Goal: Transaction & Acquisition: Purchase product/service

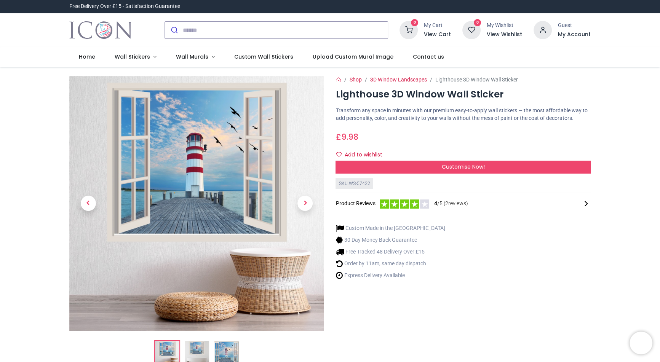
click at [520, 285] on div "Shop 3D Window Landscapes Lighthouse 3D Window Wall Sticker Lighthouse 3D Windo…" at bounding box center [463, 224] width 266 height 296
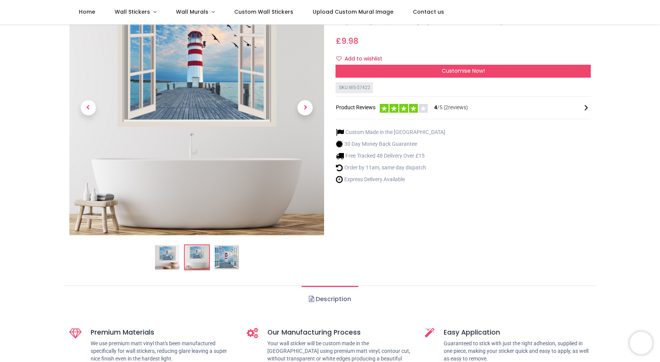
scroll to position [65, 0]
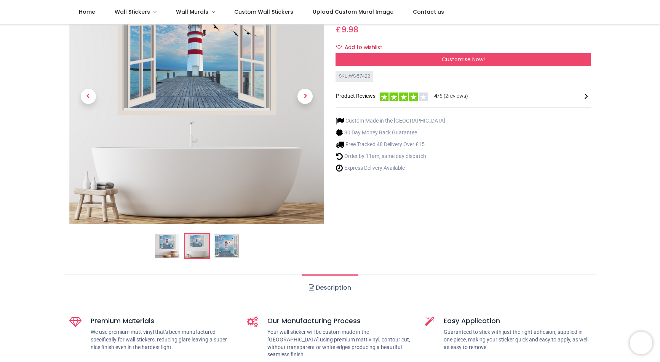
click at [196, 250] on img at bounding box center [197, 246] width 24 height 24
click at [231, 248] on img at bounding box center [226, 246] width 24 height 24
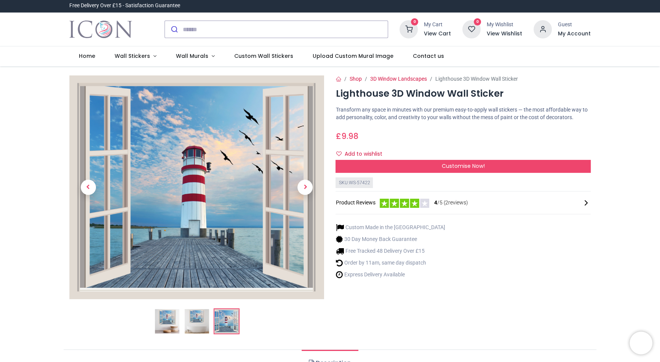
scroll to position [0, 0]
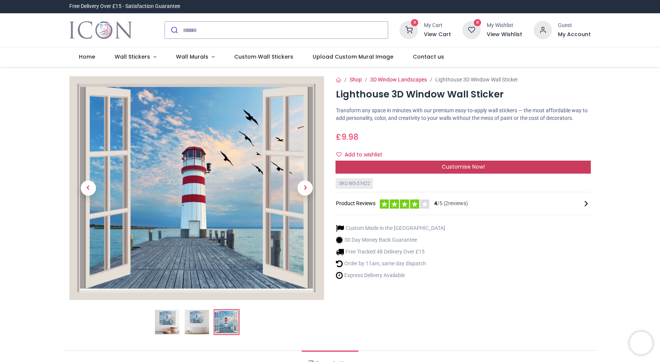
click at [453, 166] on span "Customise Now!" at bounding box center [463, 167] width 43 height 8
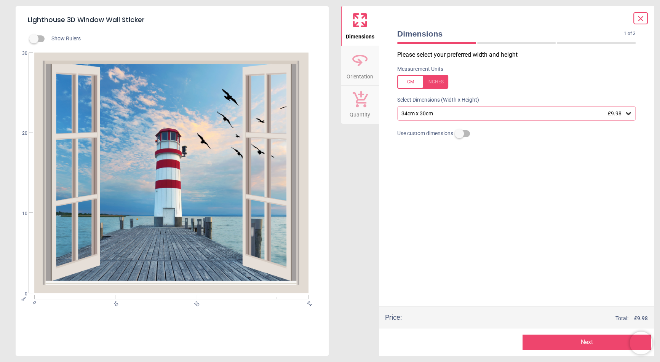
click at [432, 113] on div "34cm x 30cm £9.98" at bounding box center [512, 113] width 224 height 6
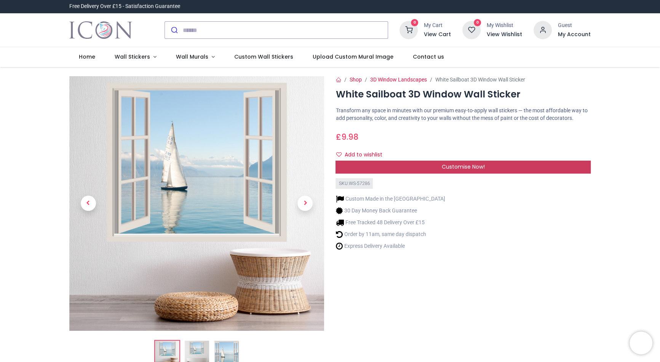
click at [452, 166] on span "Customise Now!" at bounding box center [463, 167] width 43 height 8
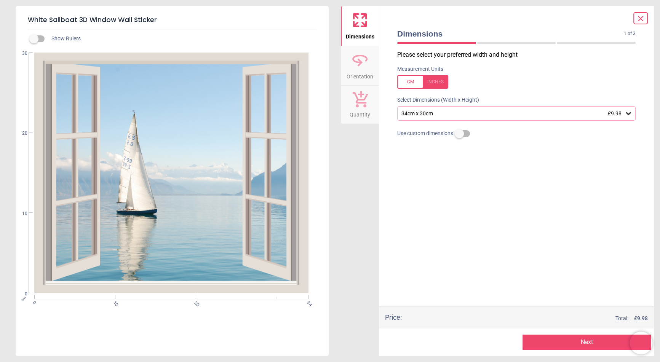
click at [520, 18] on icon at bounding box center [640, 18] width 9 height 9
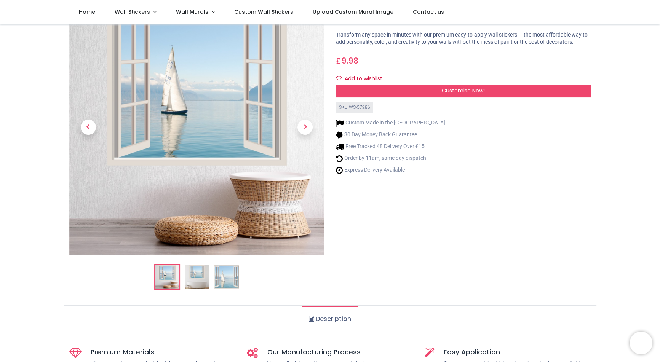
scroll to position [43, 0]
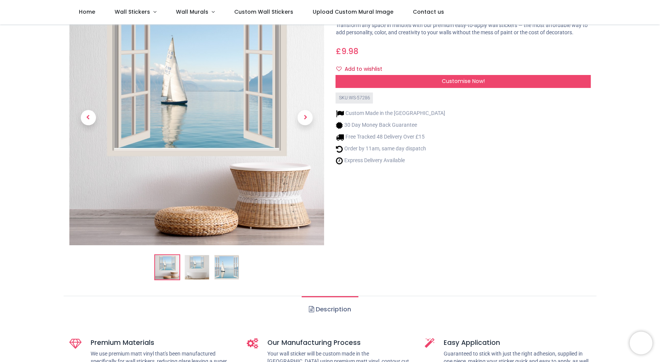
click at [202, 269] on img at bounding box center [197, 267] width 24 height 24
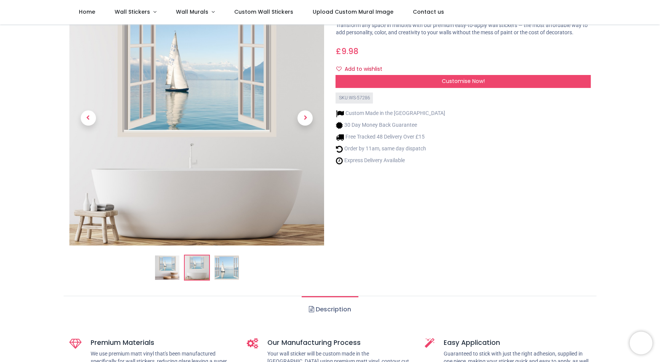
click at [225, 266] on img at bounding box center [226, 267] width 24 height 24
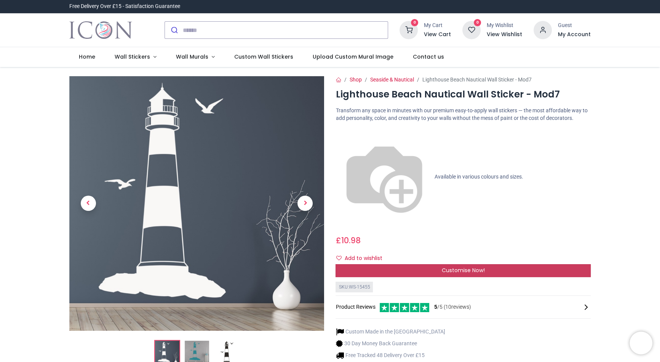
click at [411, 264] on div "Customise Now!" at bounding box center [462, 270] width 255 height 13
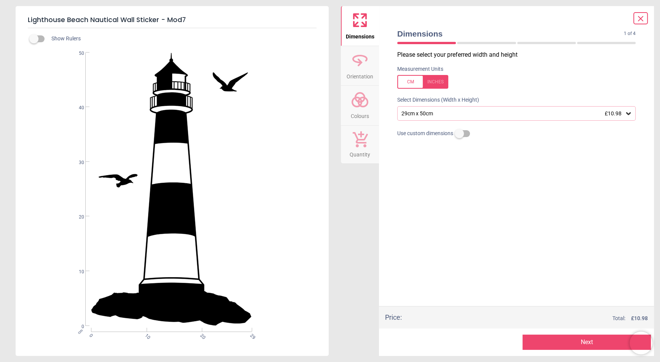
click at [430, 112] on div "29cm x 50cm £10.98" at bounding box center [512, 113] width 224 height 6
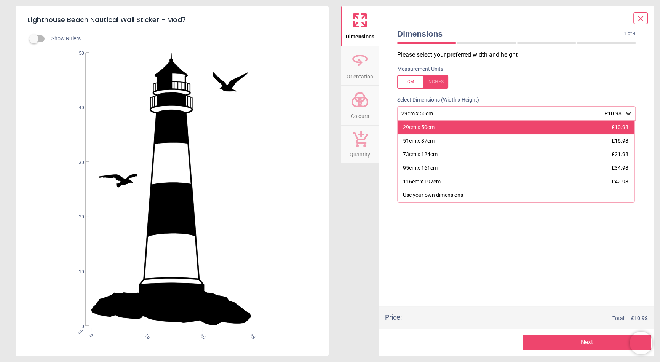
click at [421, 128] on div "29cm x 50cm" at bounding box center [419, 128] width 32 height 8
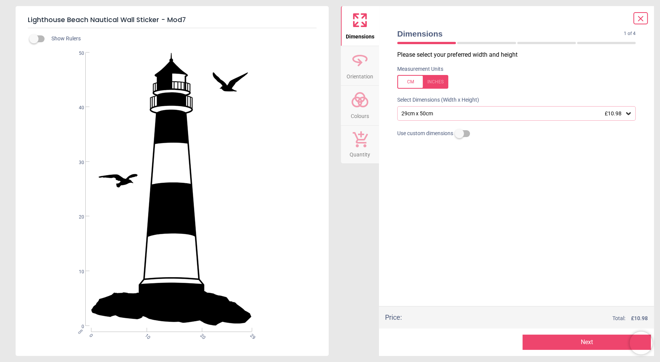
click at [456, 112] on div "29cm x 50cm £10.98" at bounding box center [512, 113] width 224 height 6
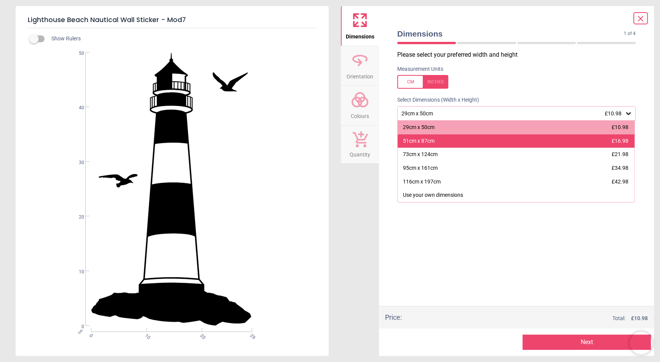
click at [442, 140] on div "51cm x 87cm £16.98" at bounding box center [515, 141] width 237 height 14
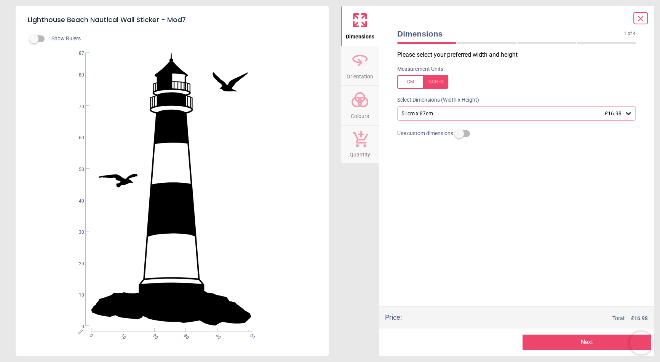
click at [520, 19] on icon at bounding box center [640, 18] width 9 height 9
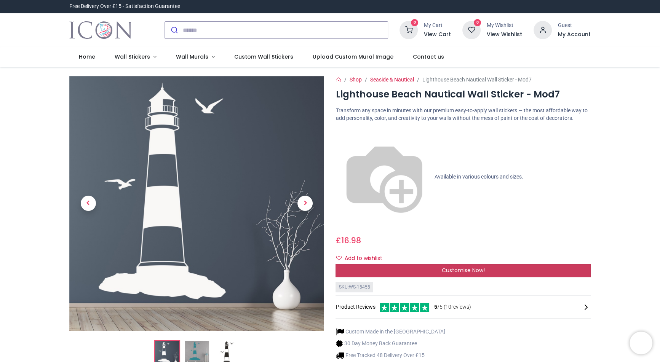
click at [411, 264] on div "Customise Now!" at bounding box center [462, 270] width 255 height 13
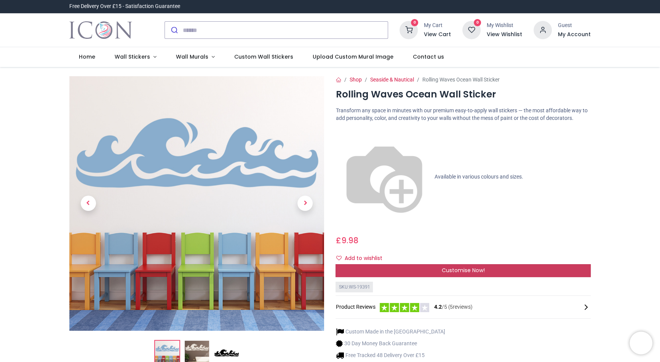
click at [520, 264] on div "Customise Now!" at bounding box center [462, 270] width 255 height 13
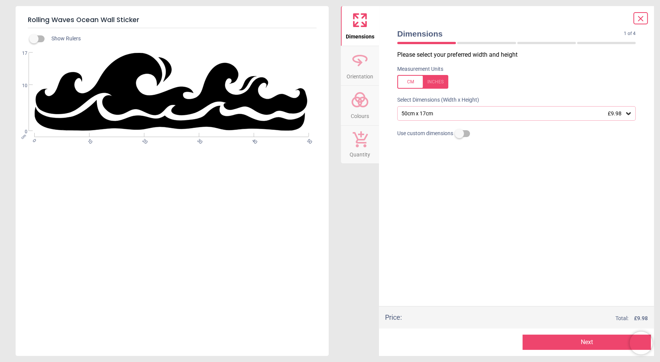
click at [442, 114] on div "50cm x 17cm £9.98" at bounding box center [512, 113] width 224 height 6
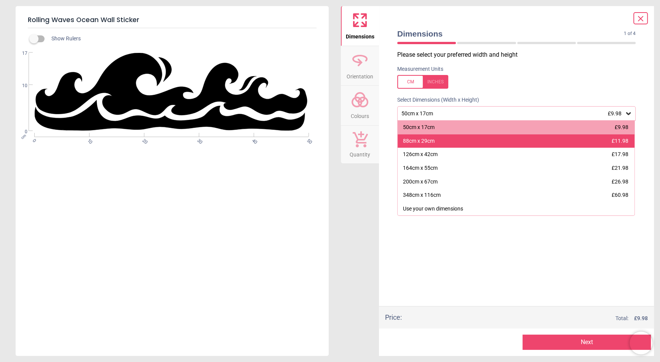
click at [438, 142] on div "88cm x 29cm £11.98" at bounding box center [515, 141] width 237 height 14
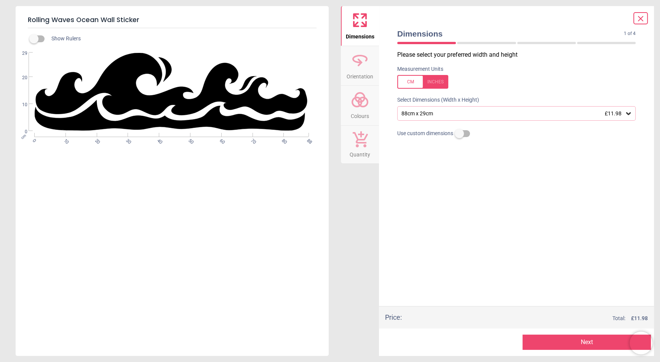
click at [359, 109] on icon at bounding box center [360, 100] width 18 height 18
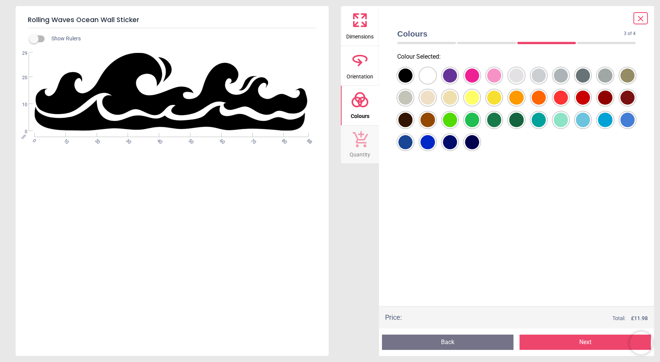
click at [412, 83] on div at bounding box center [405, 76] width 14 height 14
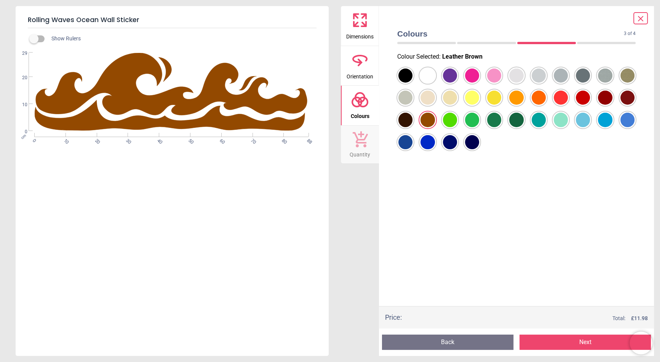
click at [405, 83] on div at bounding box center [405, 76] width 14 height 14
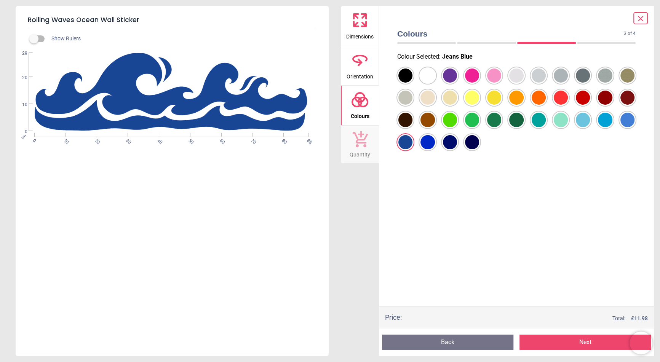
click at [412, 83] on div at bounding box center [405, 76] width 14 height 14
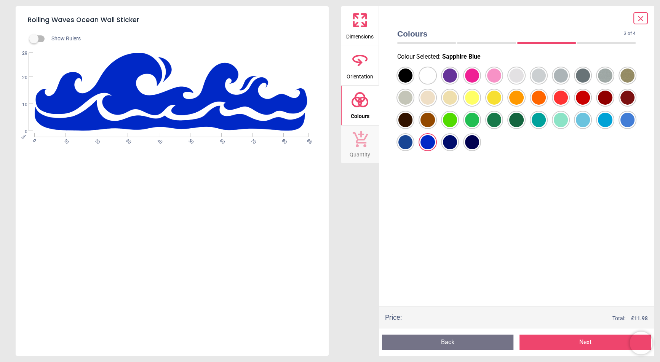
click at [412, 83] on div at bounding box center [405, 76] width 14 height 14
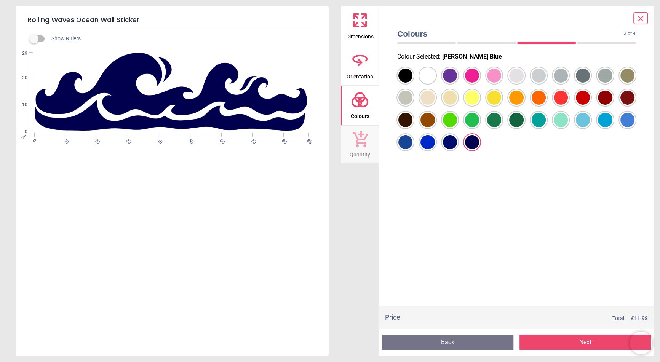
click at [412, 83] on div at bounding box center [405, 76] width 14 height 14
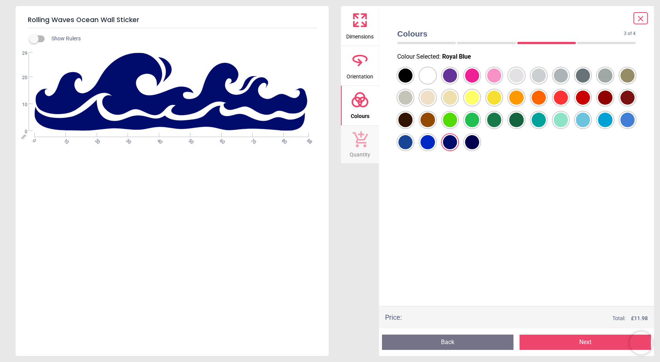
click at [412, 83] on div at bounding box center [405, 76] width 14 height 14
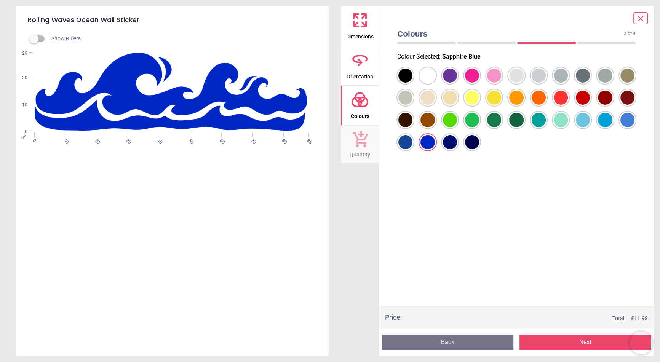
click at [406, 83] on div at bounding box center [405, 76] width 14 height 14
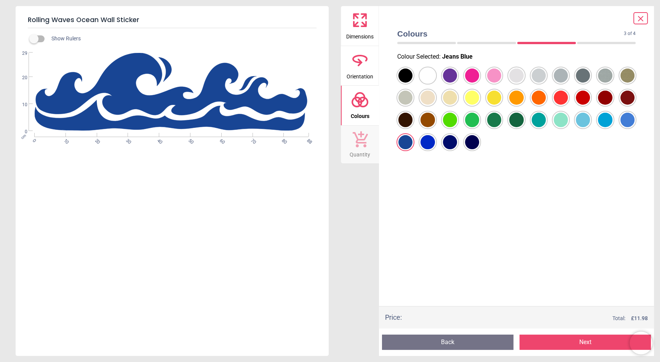
click at [412, 83] on div at bounding box center [405, 76] width 14 height 14
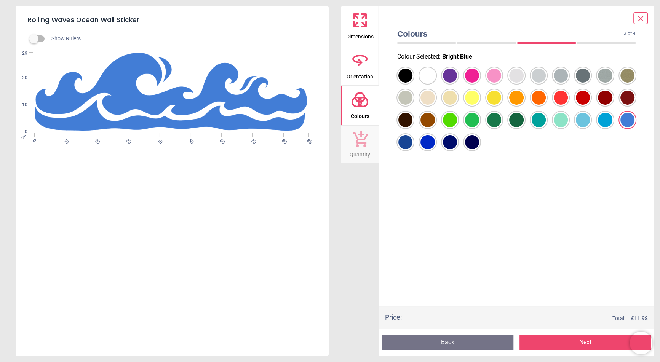
click at [412, 83] on div at bounding box center [405, 76] width 14 height 14
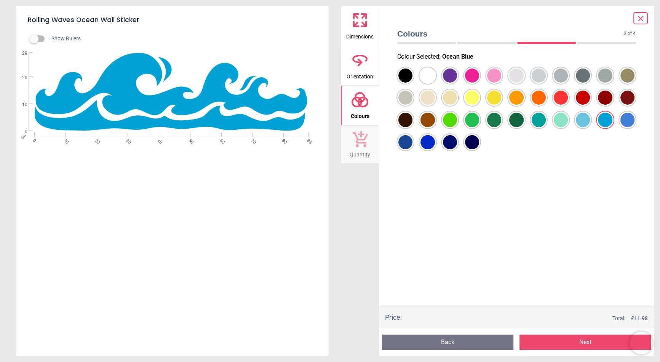
click at [412, 83] on div at bounding box center [405, 76] width 14 height 14
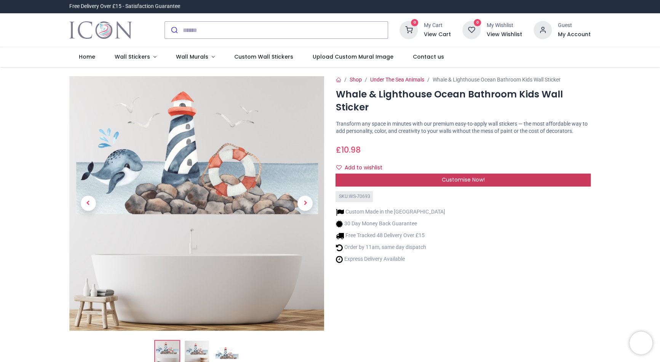
click at [451, 179] on span "Customise Now!" at bounding box center [463, 180] width 43 height 8
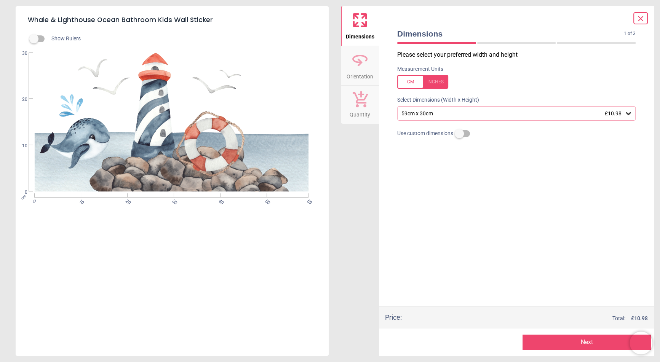
click at [418, 115] on div "59cm x 30cm £10.98" at bounding box center [512, 113] width 224 height 6
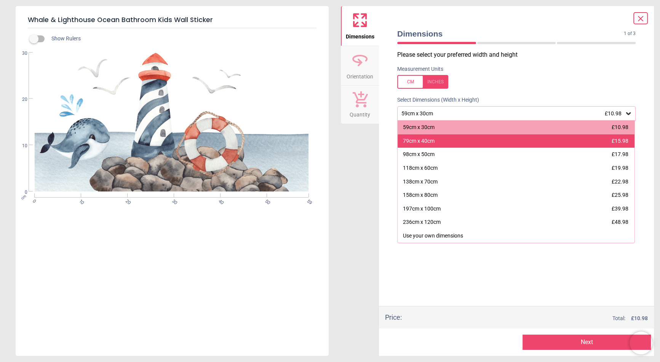
click at [426, 139] on div "79cm x 40cm" at bounding box center [419, 141] width 32 height 8
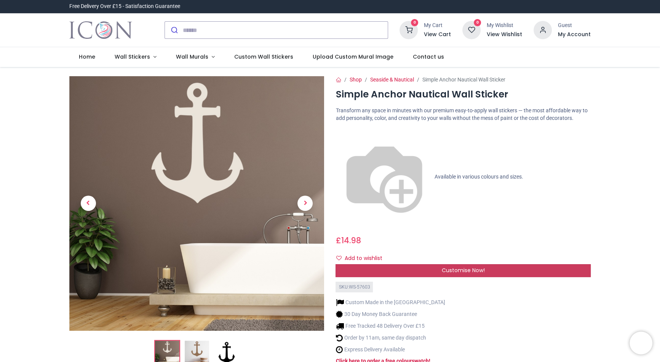
click at [462, 266] on span "Customise Now!" at bounding box center [463, 270] width 43 height 8
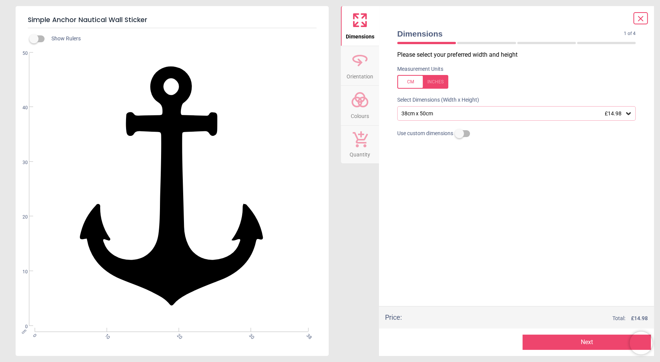
click at [440, 113] on div "38cm x 50cm £14.98" at bounding box center [512, 113] width 224 height 6
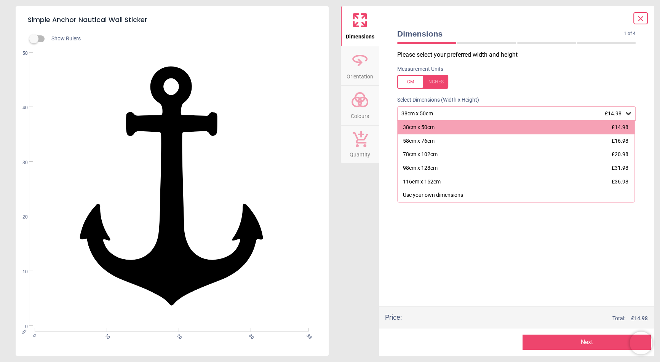
click at [440, 113] on div "38cm x 50cm £14.98" at bounding box center [512, 113] width 224 height 6
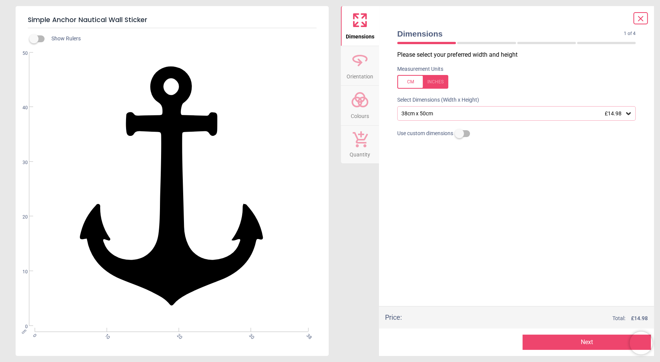
click at [520, 19] on icon at bounding box center [640, 18] width 9 height 9
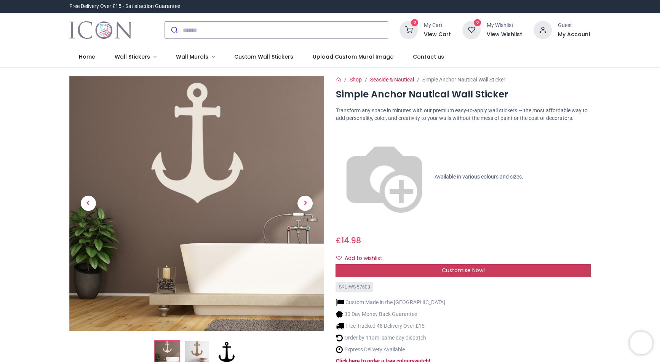
click at [502, 264] on div "Customise Now!" at bounding box center [462, 270] width 255 height 13
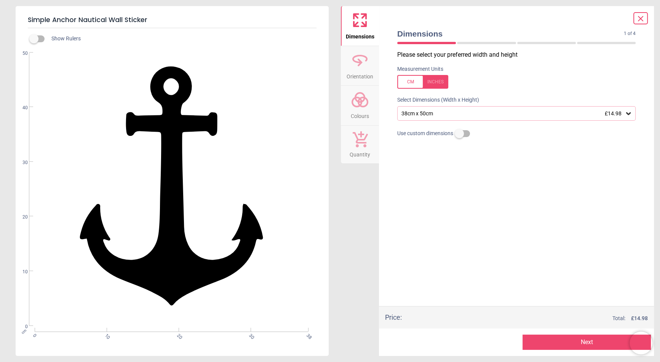
click at [443, 113] on div "38cm x 50cm £14.98" at bounding box center [512, 113] width 224 height 6
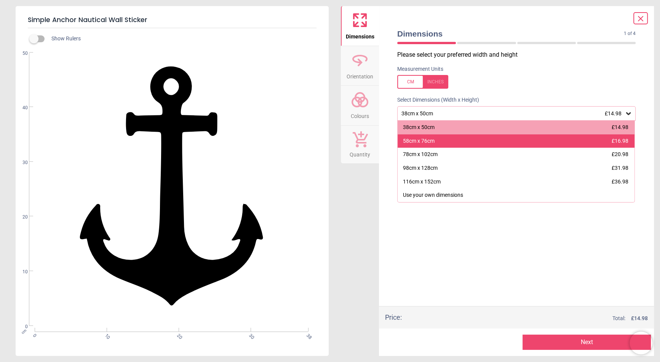
click at [434, 140] on div "58cm x 76cm £16.98" at bounding box center [515, 141] width 237 height 14
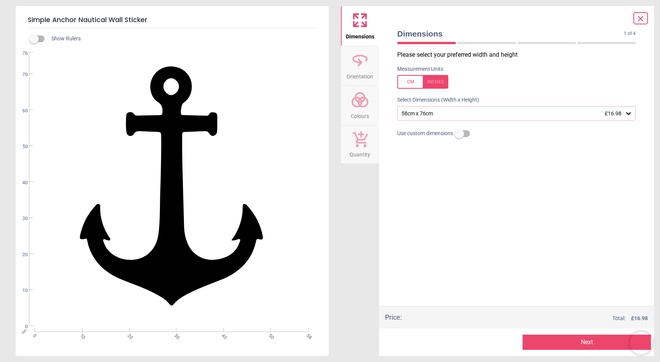
click at [424, 112] on div "58cm x 76cm £16.98" at bounding box center [512, 113] width 224 height 6
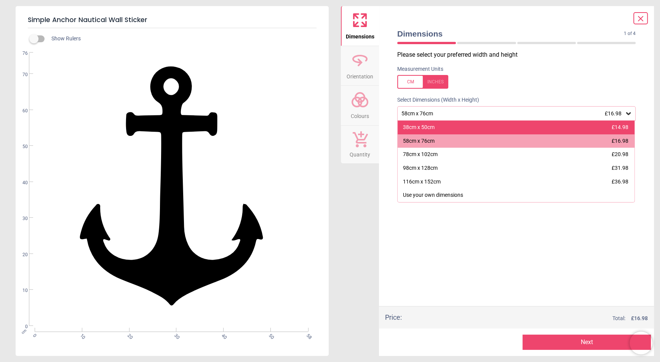
click at [429, 130] on div "38cm x 50cm" at bounding box center [419, 128] width 32 height 8
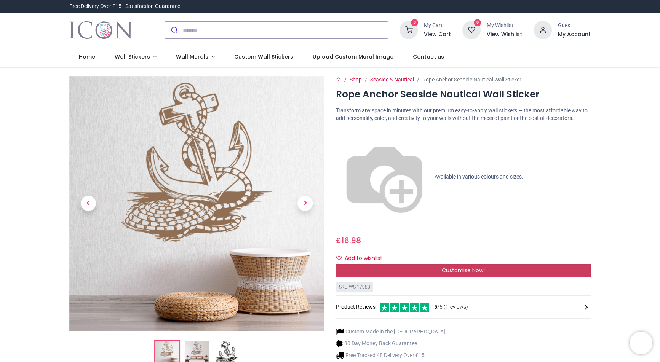
click at [469, 266] on span "Customise Now!" at bounding box center [463, 270] width 43 height 8
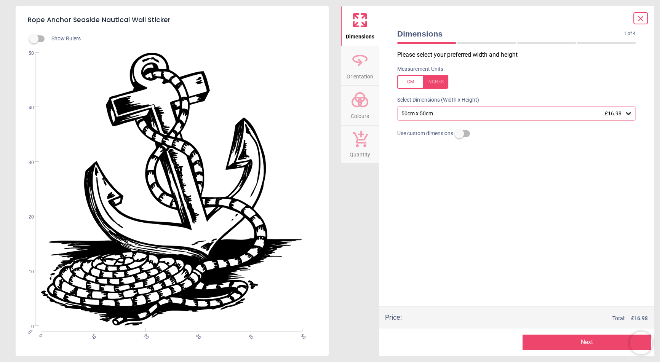
click at [462, 114] on div "50cm x 50cm £16.98" at bounding box center [512, 113] width 224 height 6
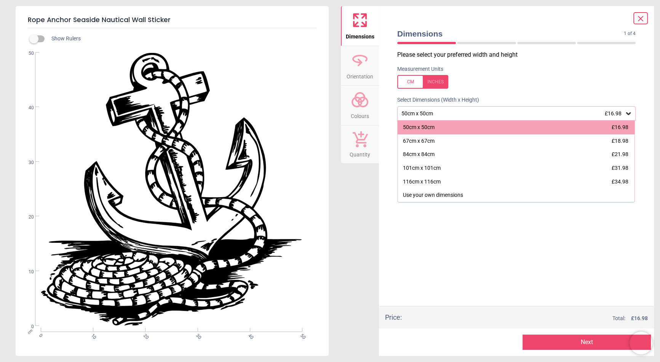
click at [462, 114] on div "50cm x 50cm £16.98" at bounding box center [512, 113] width 224 height 6
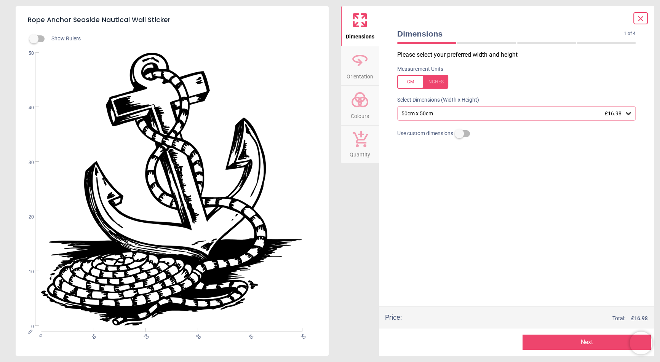
click at [462, 114] on div "50cm x 50cm £16.98" at bounding box center [512, 113] width 224 height 6
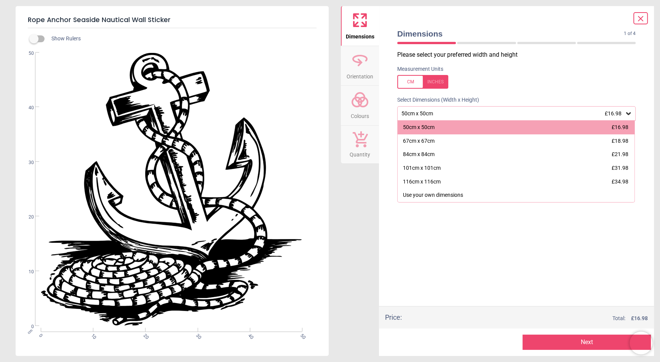
click at [462, 114] on div "50cm x 50cm £16.98" at bounding box center [512, 113] width 224 height 6
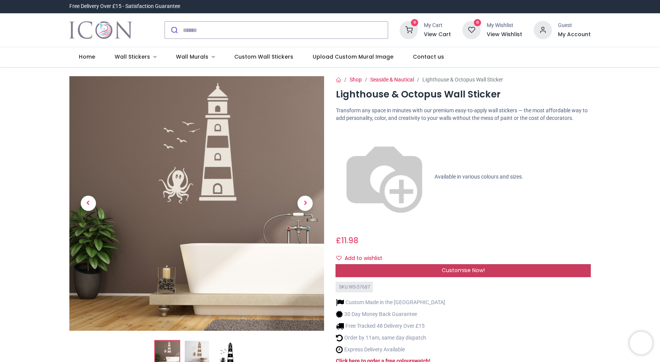
click at [413, 264] on div "Customise Now!" at bounding box center [462, 270] width 255 height 13
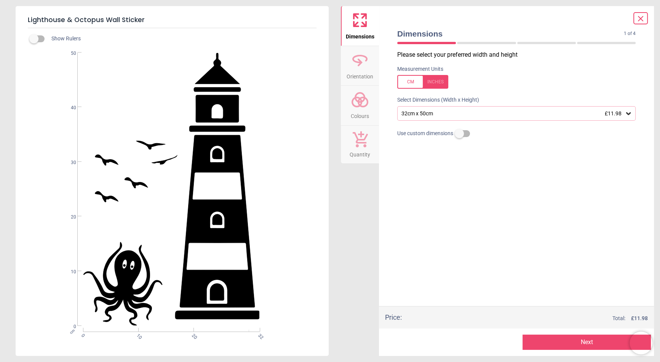
click at [423, 115] on div "32cm x 50cm £11.98" at bounding box center [512, 113] width 224 height 6
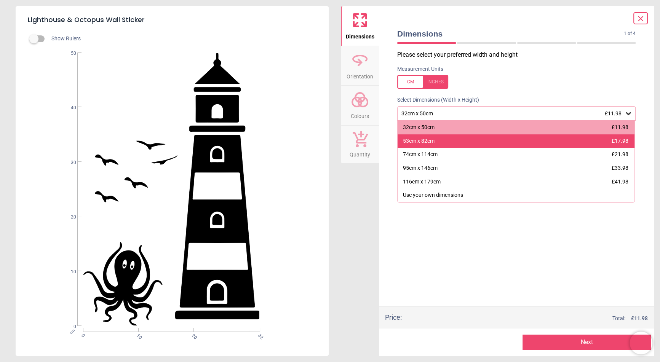
click at [415, 142] on div "53cm x 82cm" at bounding box center [419, 141] width 32 height 8
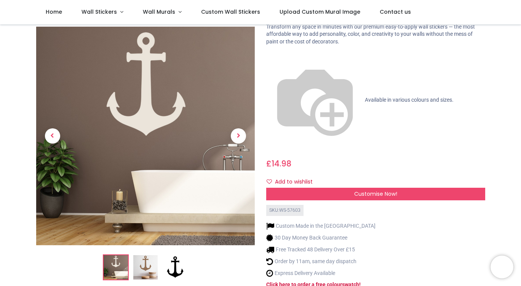
scroll to position [42, 0]
click at [150, 255] on img at bounding box center [145, 267] width 24 height 24
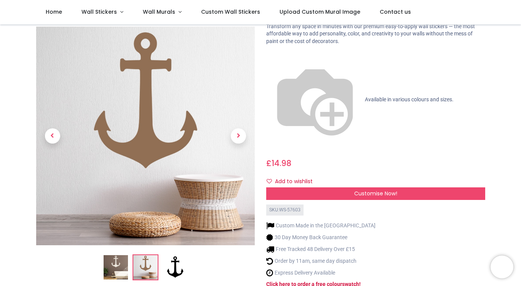
click at [120, 255] on img at bounding box center [116, 267] width 24 height 24
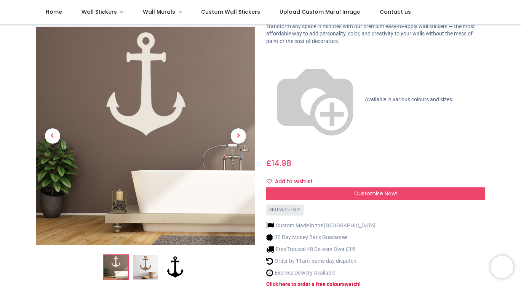
click at [152, 255] on img at bounding box center [145, 267] width 24 height 24
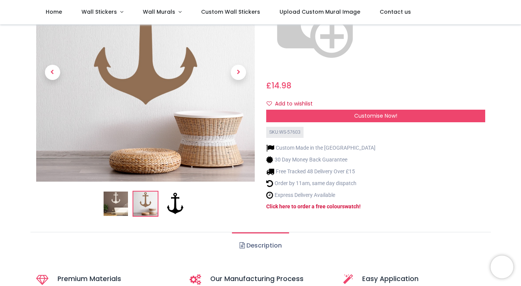
scroll to position [116, 0]
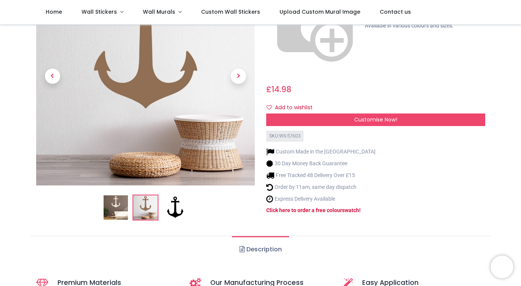
click at [261, 236] on link "Description" at bounding box center [260, 249] width 57 height 27
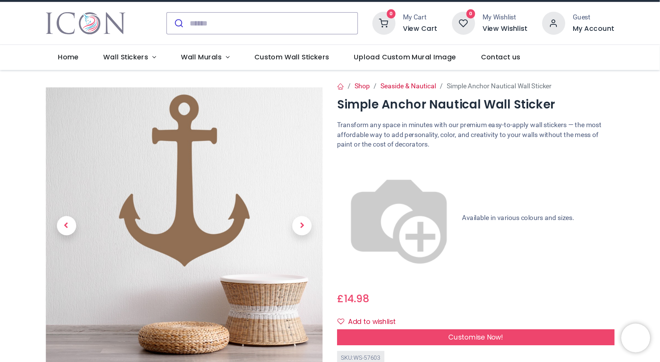
scroll to position [0, 0]
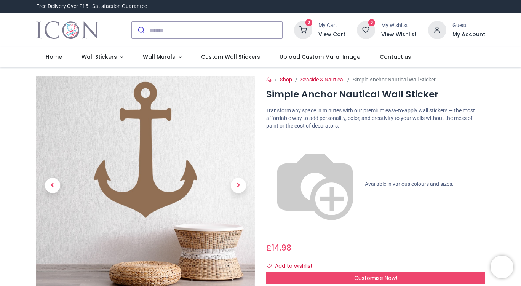
click at [365, 181] on span "Available in various colours and sizes." at bounding box center [409, 184] width 89 height 6
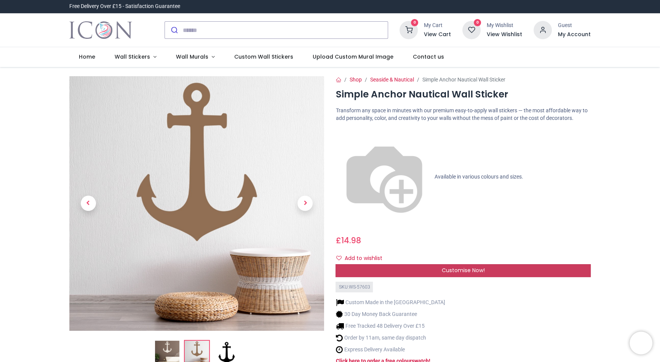
click at [470, 266] on span "Customise Now!" at bounding box center [463, 270] width 43 height 8
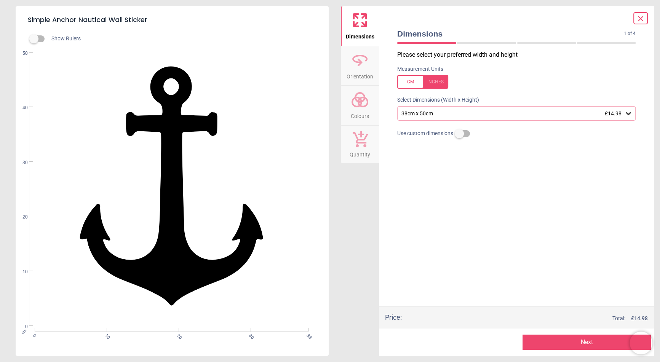
click at [443, 115] on div "38cm x 50cm £14.98" at bounding box center [512, 113] width 224 height 6
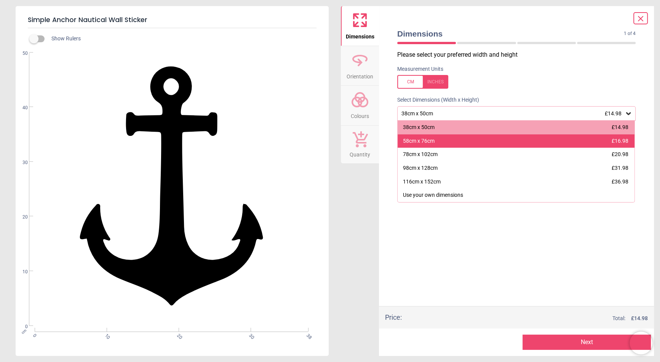
click at [424, 144] on div "58cm x 76cm" at bounding box center [419, 141] width 32 height 8
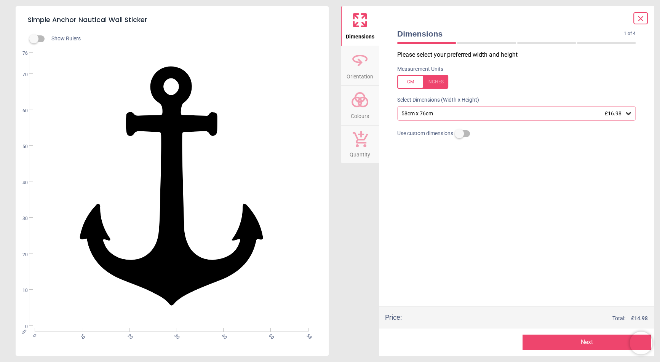
click at [439, 116] on div "58cm x 76cm £16.98" at bounding box center [512, 113] width 224 height 6
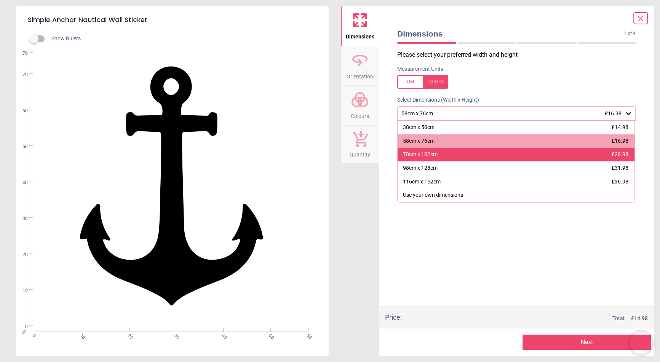
click at [430, 155] on div "78cm x 102cm" at bounding box center [420, 155] width 35 height 8
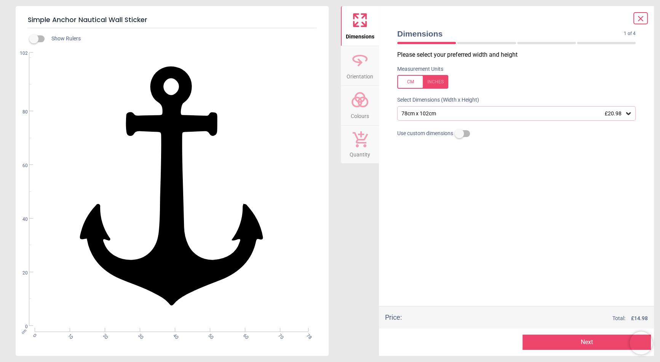
click at [447, 118] on div "78cm x 102cm £20.98" at bounding box center [516, 113] width 238 height 14
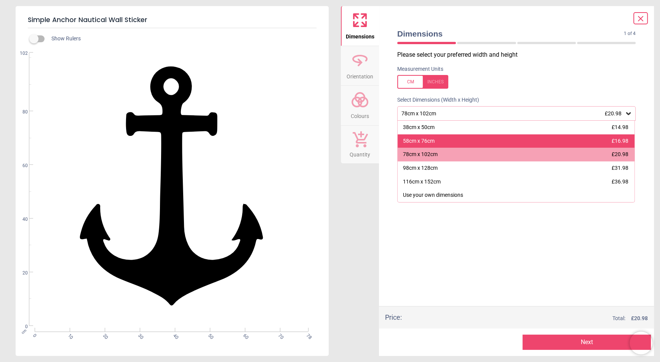
click at [443, 140] on div "58cm x 76cm £16.98" at bounding box center [515, 141] width 237 height 14
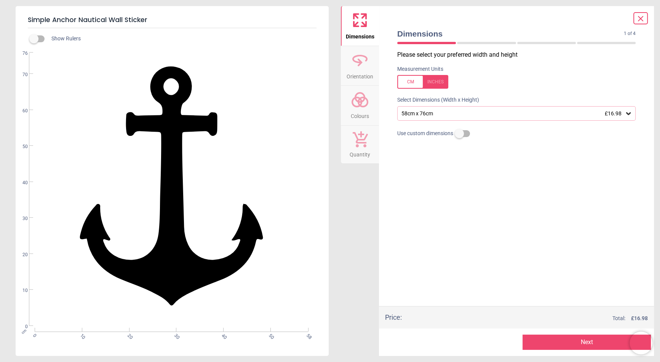
click at [520, 22] on div "Dimensions 1 of 4 1 of 5 Please select your preferred width and height Measurem…" at bounding box center [516, 181] width 275 height 350
click at [520, 18] on icon at bounding box center [640, 18] width 5 height 5
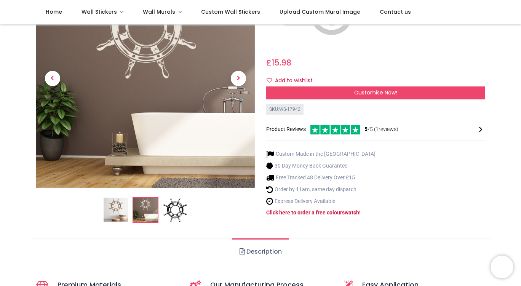
scroll to position [159, 0]
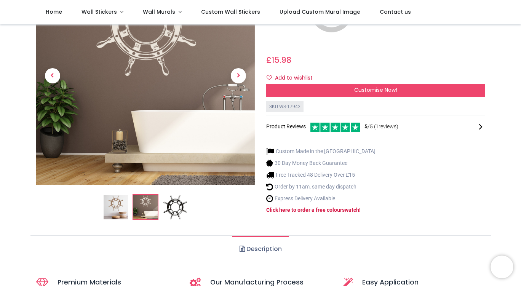
click at [144, 195] on img at bounding box center [145, 207] width 24 height 24
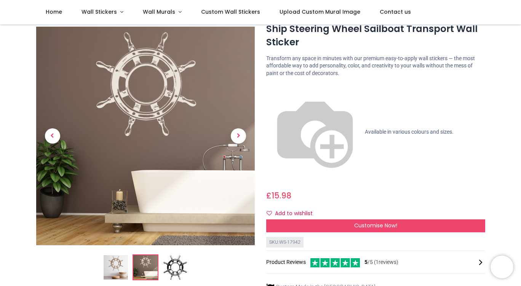
scroll to position [21, 0]
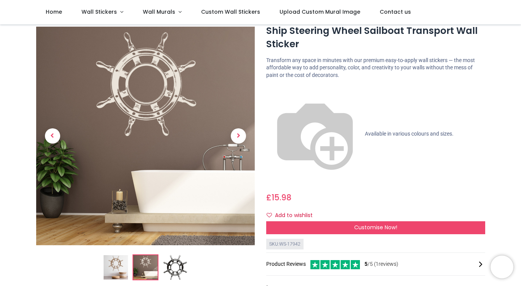
click at [119, 257] on img at bounding box center [116, 267] width 24 height 24
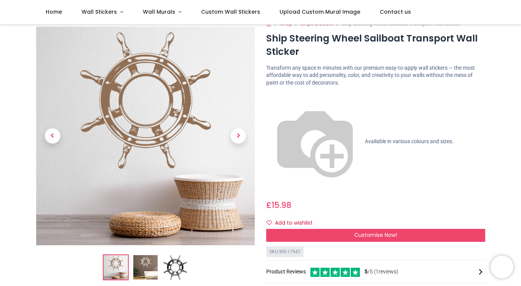
scroll to position [11, 0]
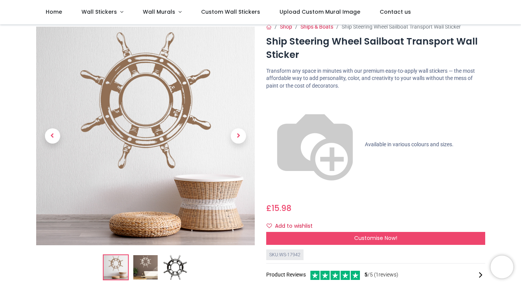
click at [169, 269] on img at bounding box center [175, 267] width 24 height 24
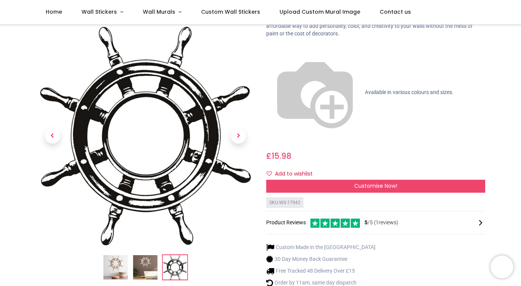
scroll to position [64, 0]
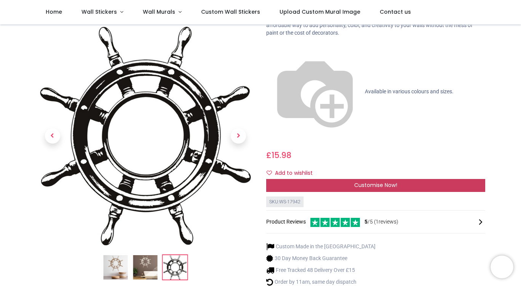
click at [359, 181] on span "Customise Now!" at bounding box center [375, 185] width 43 height 8
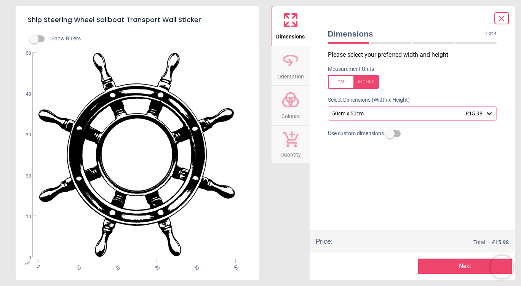
click at [360, 113] on div "50cm x 50cm £15.98" at bounding box center [408, 113] width 155 height 6
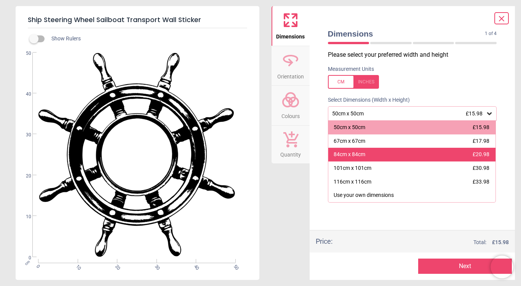
click at [356, 155] on div "84cm x 84cm" at bounding box center [349, 155] width 32 height 8
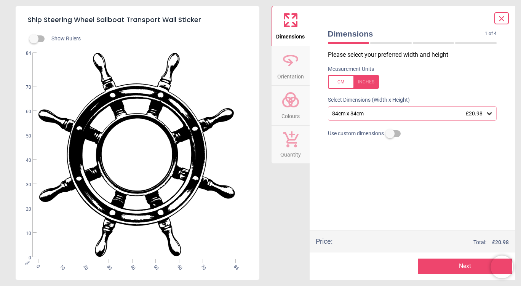
click at [294, 111] on span "Colours" at bounding box center [290, 114] width 18 height 11
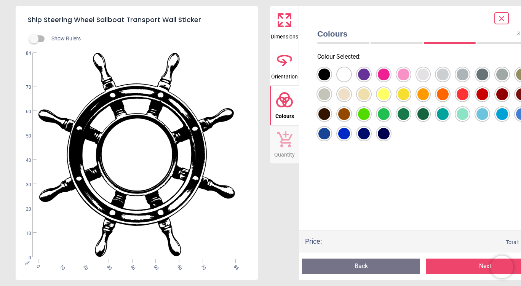
click at [330, 80] on div at bounding box center [324, 75] width 12 height 12
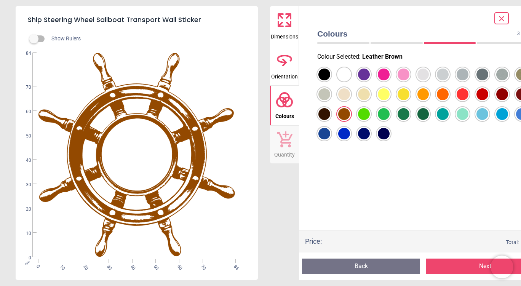
click at [330, 80] on div at bounding box center [324, 75] width 12 height 12
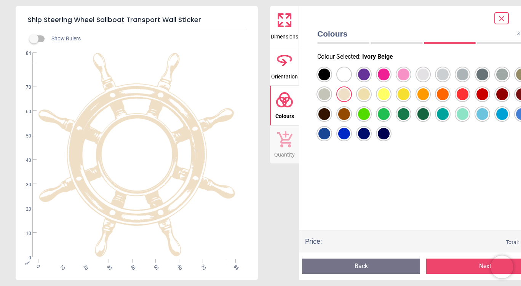
click at [330, 80] on div at bounding box center [324, 75] width 12 height 12
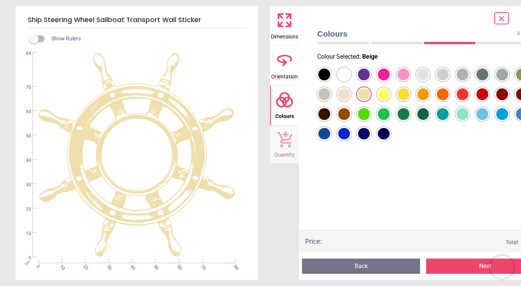
click at [330, 74] on div at bounding box center [324, 75] width 12 height 12
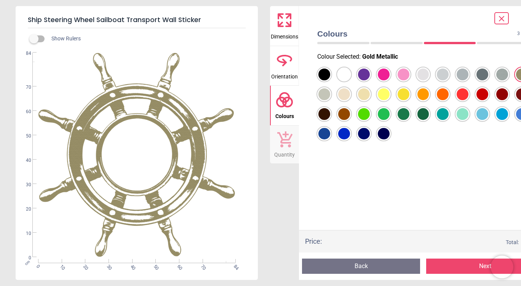
click at [330, 80] on div at bounding box center [324, 75] width 12 height 12
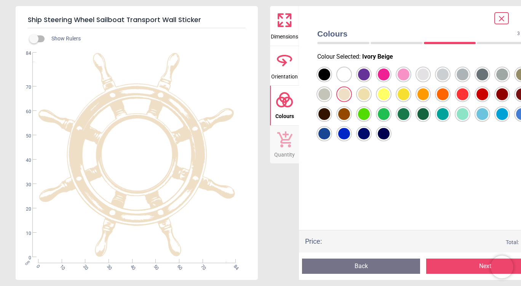
click at [330, 80] on div at bounding box center [324, 75] width 12 height 12
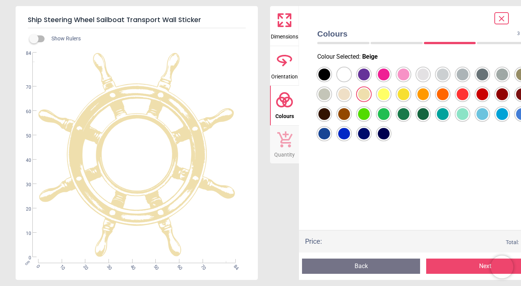
click at [440, 44] on div "3 of 5" at bounding box center [423, 43] width 218 height 8
click at [325, 80] on div at bounding box center [324, 75] width 12 height 12
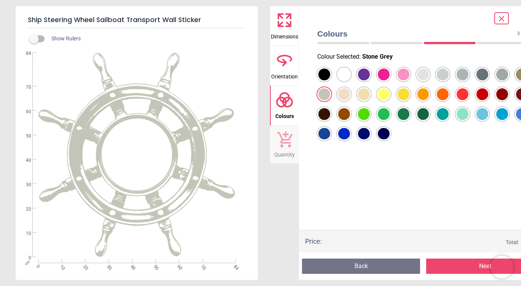
click at [330, 73] on div at bounding box center [324, 75] width 12 height 12
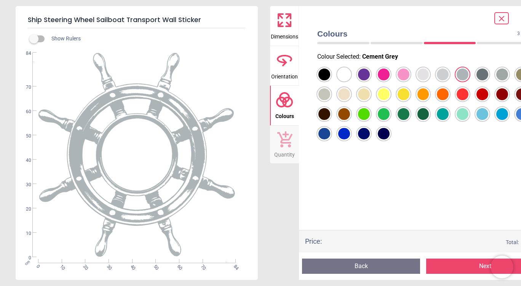
click at [330, 75] on div at bounding box center [324, 75] width 12 height 12
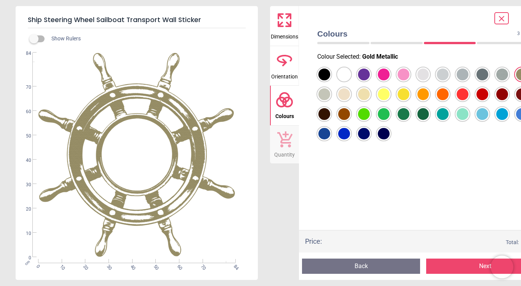
drag, startPoint x: 504, startPoint y: 14, endPoint x: 503, endPoint y: 18, distance: 4.2
click at [503, 18] on span at bounding box center [501, 18] width 9 height 10
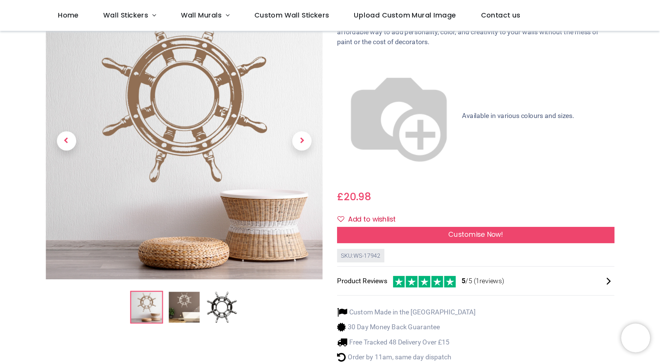
scroll to position [21, 0]
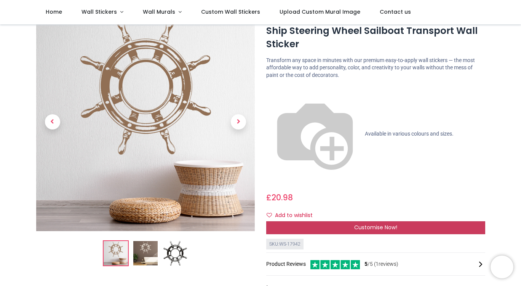
click at [364, 223] on span "Customise Now!" at bounding box center [375, 227] width 43 height 8
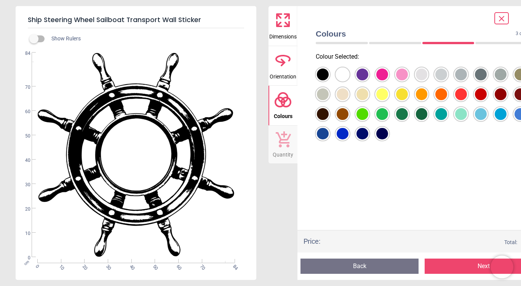
click at [329, 80] on div at bounding box center [323, 75] width 12 height 12
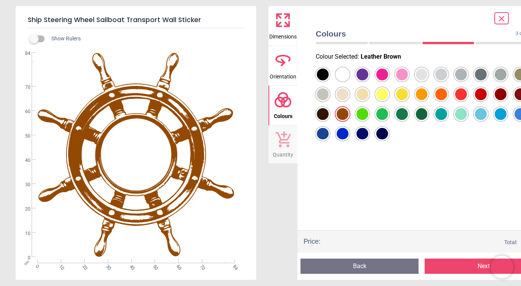
click at [329, 80] on div at bounding box center [323, 75] width 12 height 12
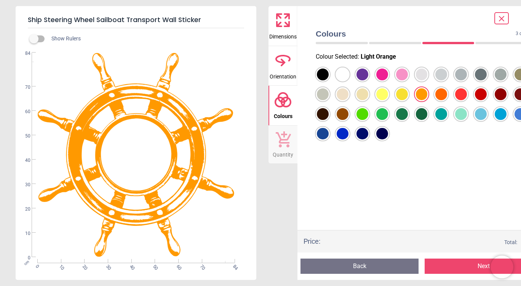
click at [329, 80] on div at bounding box center [323, 75] width 12 height 12
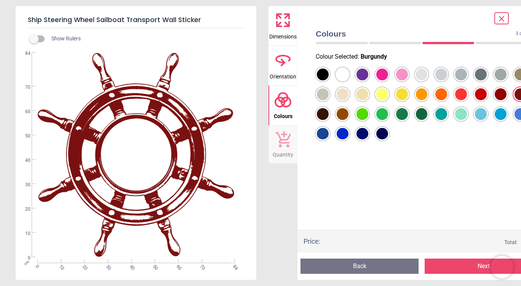
click at [282, 62] on icon at bounding box center [283, 59] width 14 height 7
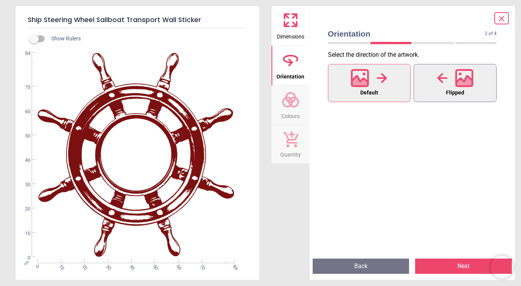
click at [463, 80] on icon at bounding box center [464, 82] width 16 height 13
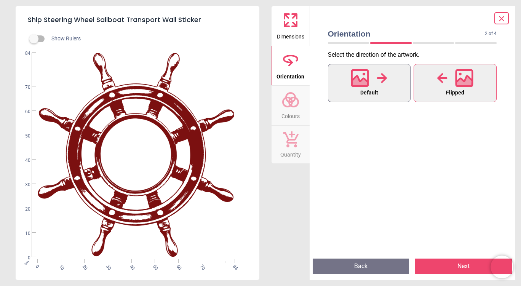
click at [391, 80] on button "Default" at bounding box center [369, 83] width 83 height 38
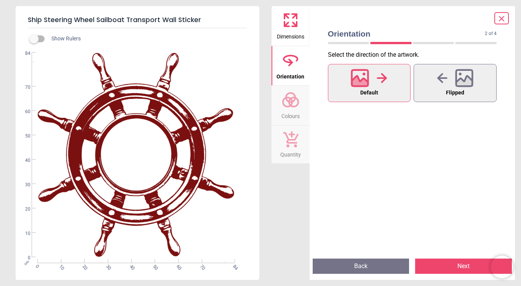
click at [291, 23] on icon at bounding box center [290, 20] width 18 height 18
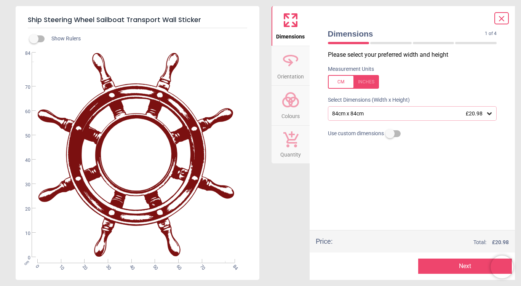
click at [364, 112] on div "84cm x 84cm £20.98" at bounding box center [408, 113] width 155 height 6
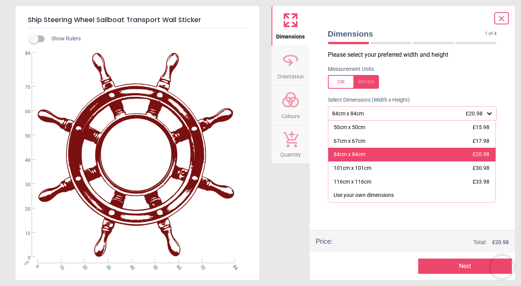
click at [361, 158] on div "84cm x 84cm" at bounding box center [349, 155] width 32 height 8
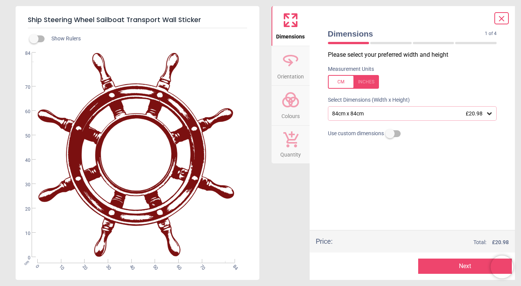
click at [354, 167] on div "Please select your preferred width and height Measurement Units Select Dimensio…" at bounding box center [412, 140] width 181 height 179
click at [343, 84] on div at bounding box center [353, 82] width 51 height 14
click at [342, 82] on div at bounding box center [353, 82] width 51 height 14
click at [293, 107] on circle at bounding box center [293, 101] width 9 height 9
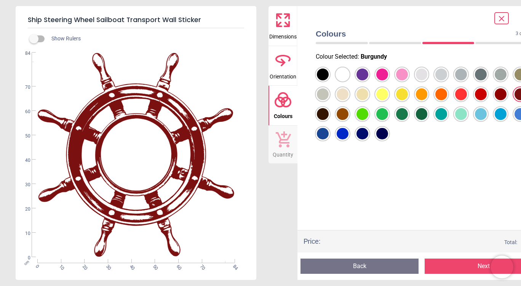
click at [329, 80] on div at bounding box center [323, 75] width 12 height 12
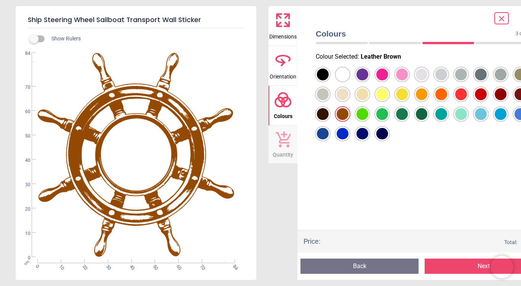
click at [329, 80] on div at bounding box center [323, 75] width 12 height 12
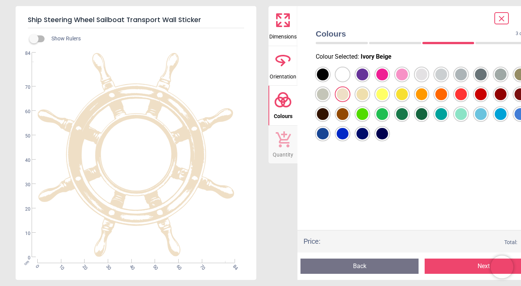
click at [329, 80] on div at bounding box center [323, 75] width 12 height 12
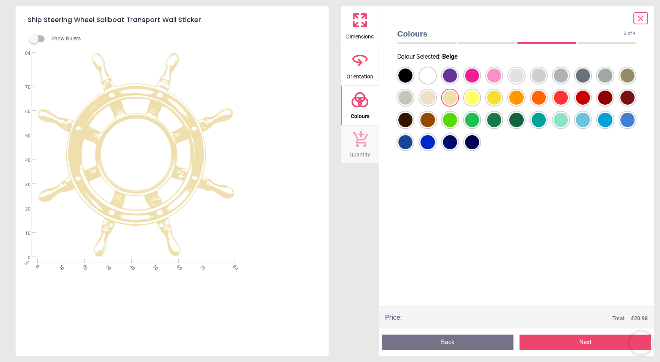
click at [409, 77] on div at bounding box center [405, 76] width 14 height 14
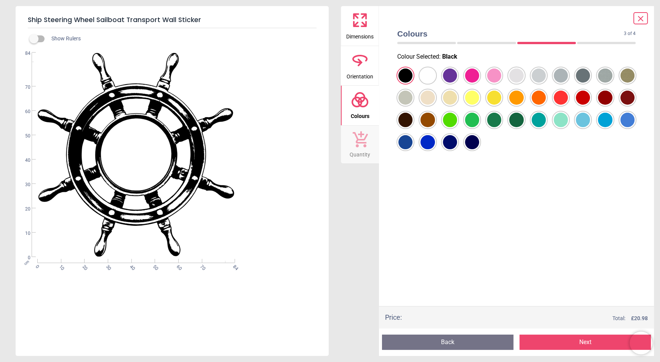
click at [412, 79] on div at bounding box center [405, 76] width 14 height 14
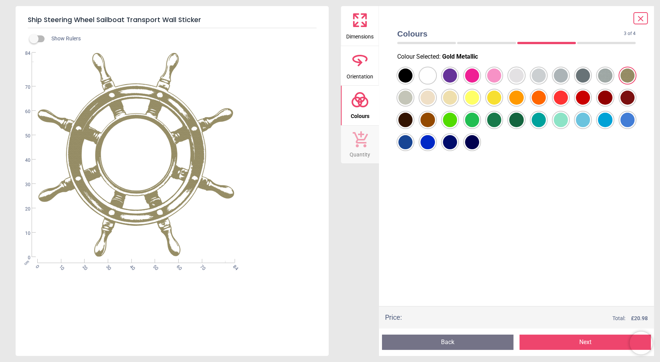
click at [412, 83] on div at bounding box center [405, 76] width 14 height 14
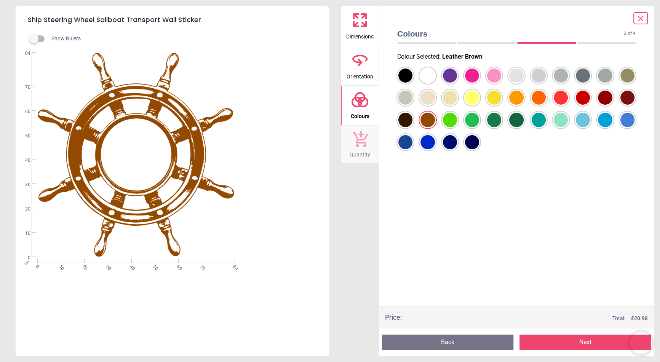
click at [412, 73] on div at bounding box center [405, 76] width 14 height 14
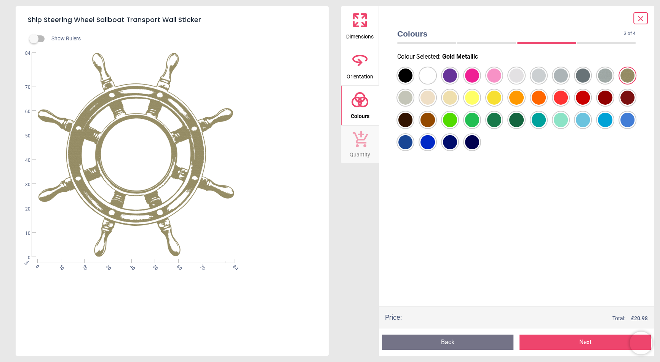
click at [412, 76] on div at bounding box center [405, 76] width 14 height 14
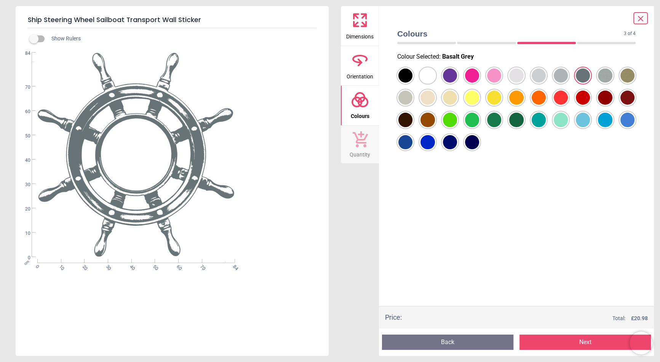
click at [408, 77] on div at bounding box center [405, 76] width 14 height 14
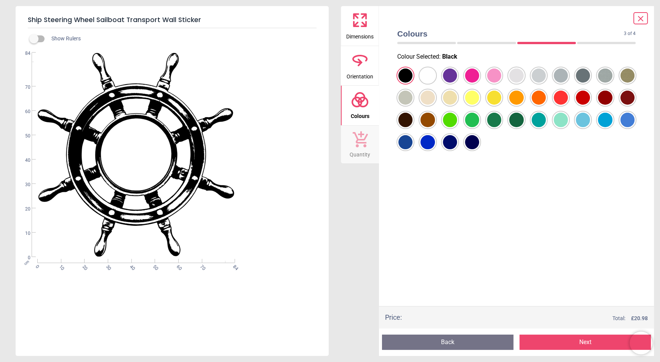
click at [412, 83] on div at bounding box center [405, 76] width 14 height 14
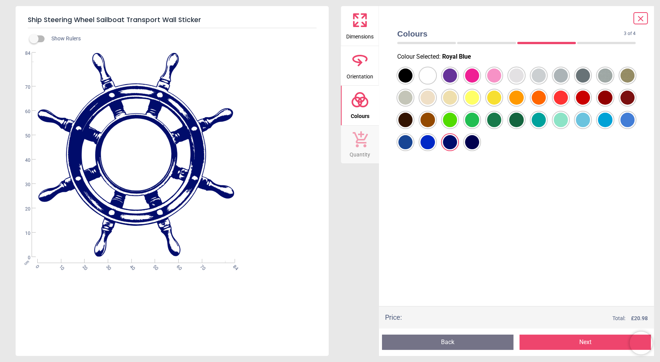
click at [412, 83] on div at bounding box center [405, 76] width 14 height 14
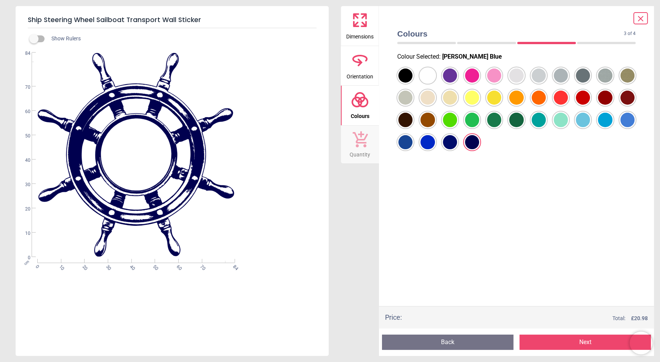
click at [412, 83] on div at bounding box center [405, 76] width 14 height 14
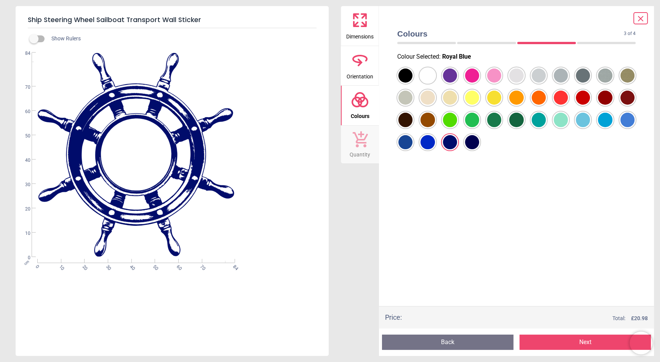
click at [412, 83] on div at bounding box center [405, 76] width 14 height 14
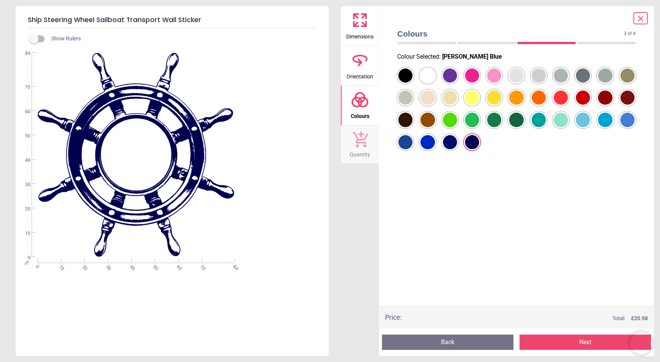
click at [407, 83] on div at bounding box center [405, 76] width 14 height 14
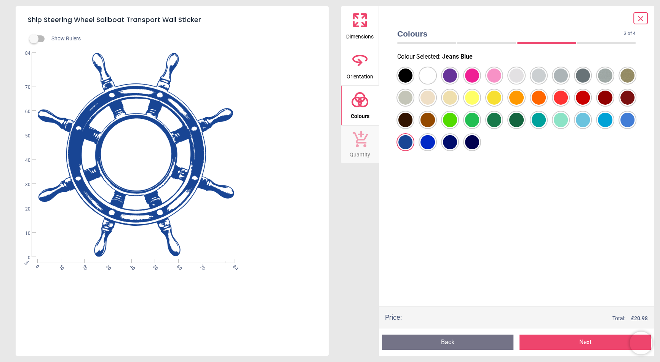
click at [412, 83] on div at bounding box center [405, 76] width 14 height 14
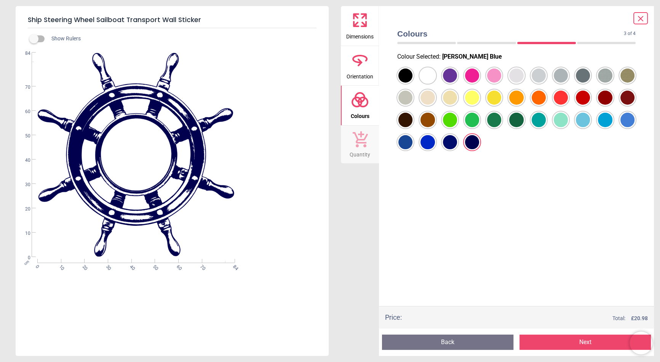
click at [412, 83] on div at bounding box center [405, 76] width 14 height 14
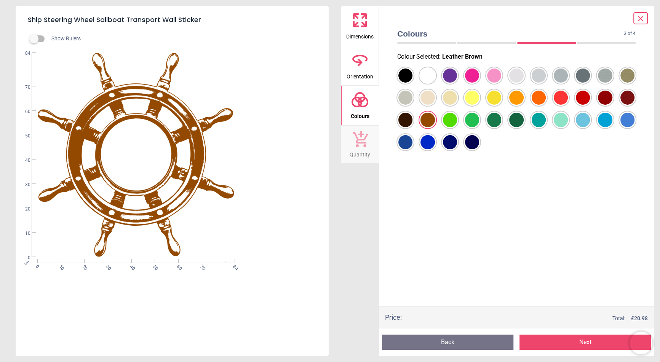
click at [412, 83] on div at bounding box center [405, 76] width 14 height 14
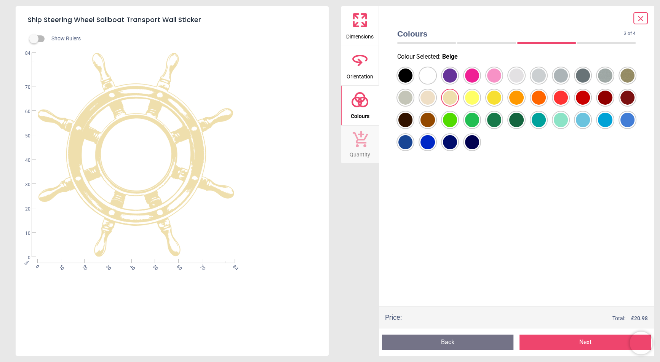
click at [412, 83] on div at bounding box center [405, 76] width 14 height 14
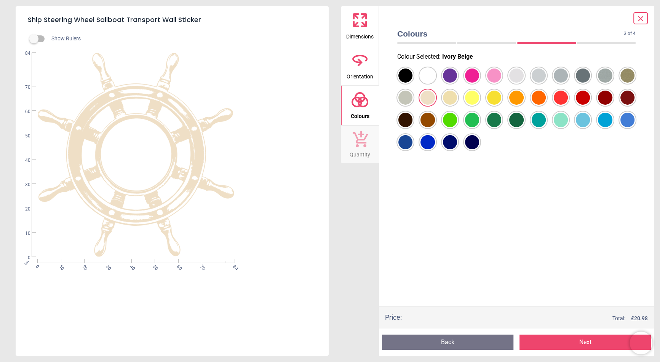
click at [412, 75] on div at bounding box center [405, 76] width 14 height 14
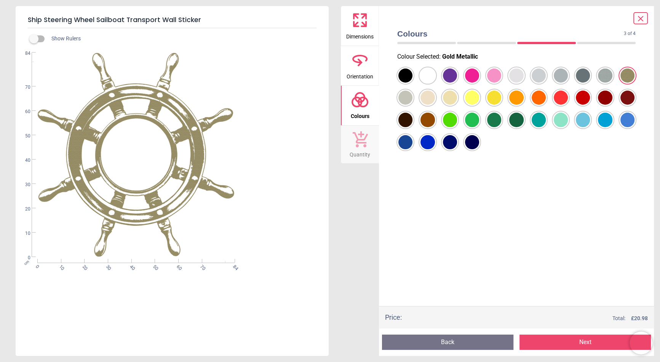
click at [412, 75] on div at bounding box center [405, 76] width 14 height 14
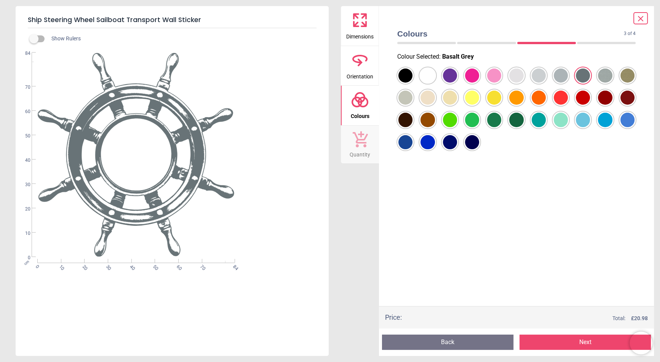
click at [412, 73] on div at bounding box center [405, 76] width 14 height 14
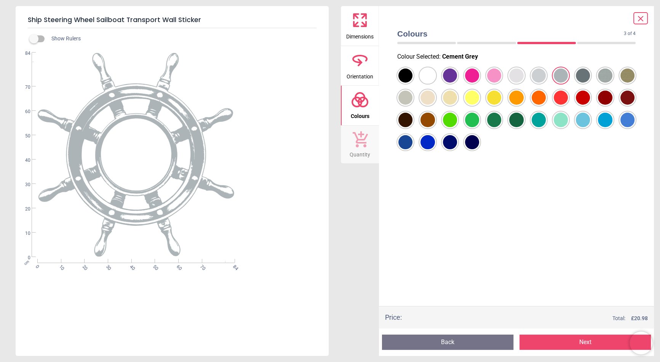
click at [412, 75] on div at bounding box center [405, 76] width 14 height 14
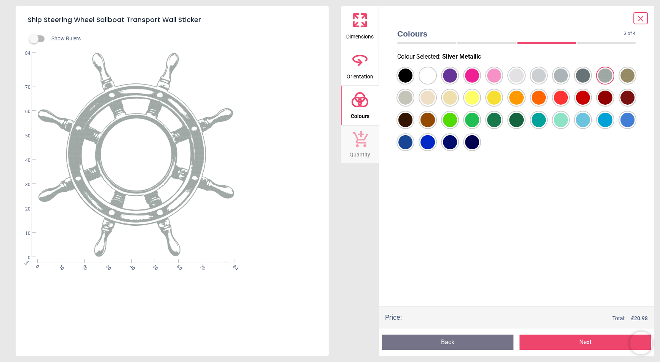
click at [412, 75] on div at bounding box center [405, 76] width 14 height 14
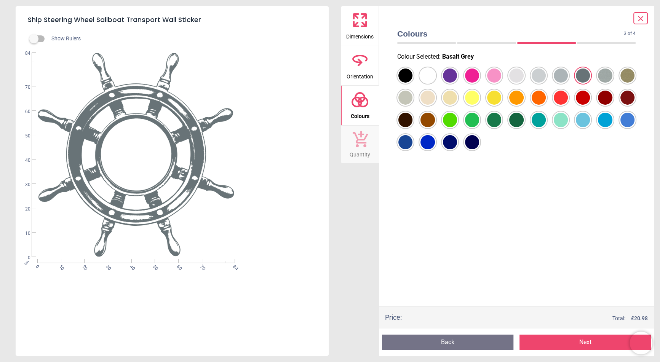
click at [404, 83] on div at bounding box center [405, 76] width 14 height 14
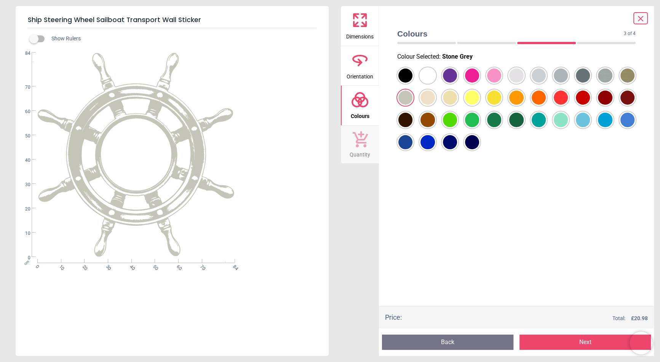
click at [412, 83] on div at bounding box center [405, 76] width 14 height 14
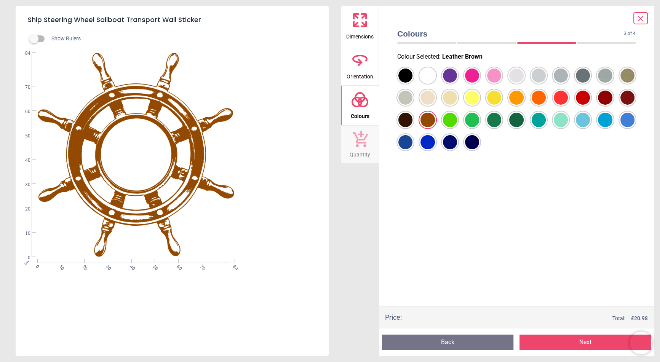
click at [520, 21] on icon at bounding box center [640, 18] width 9 height 9
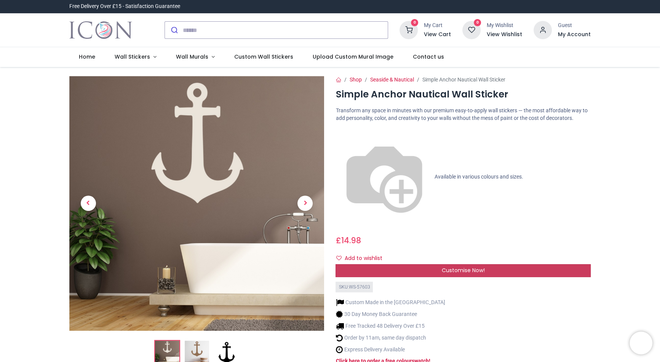
click at [421, 264] on div "Customise Now!" at bounding box center [462, 270] width 255 height 13
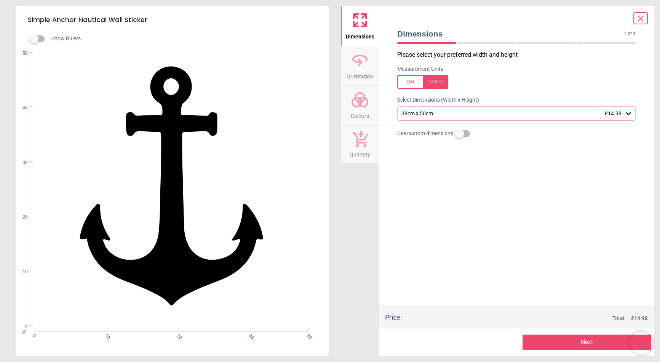
click at [447, 115] on div "38cm x 50cm £14.98" at bounding box center [512, 113] width 224 height 6
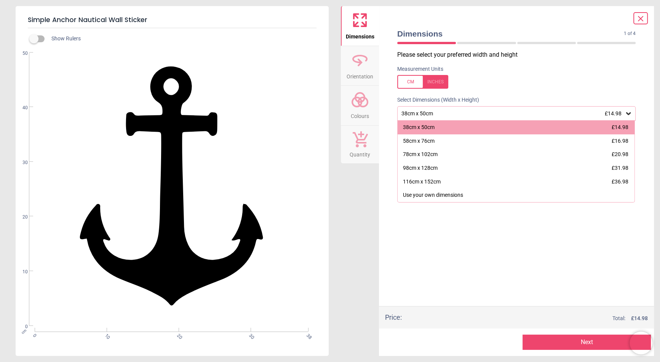
click at [479, 254] on div "Please select your preferred width and height Measurement Units Select Dimensio…" at bounding box center [516, 178] width 250 height 255
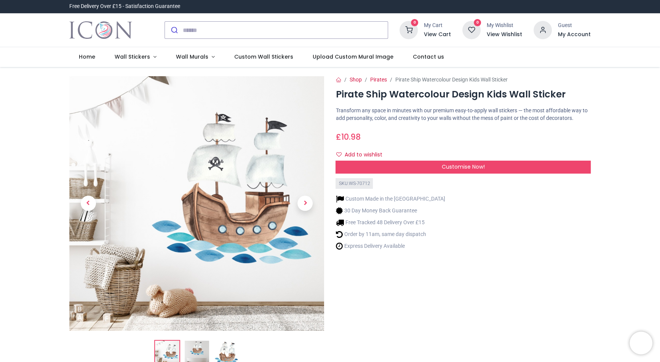
click at [539, 205] on div "Custom Made in the [GEOGRAPHIC_DATA] 30 Day Money Back Guarantee Free Tracked 4…" at bounding box center [462, 221] width 255 height 65
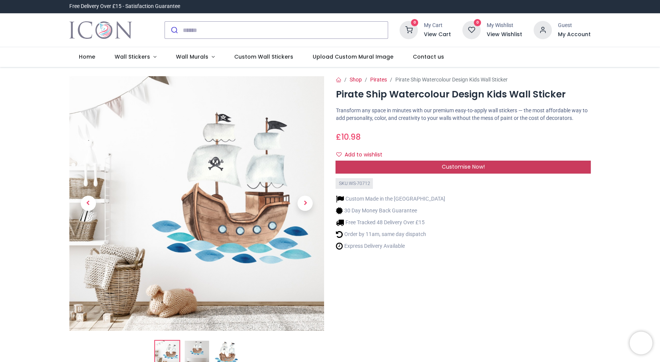
click at [450, 165] on span "Customise Now!" at bounding box center [463, 167] width 43 height 8
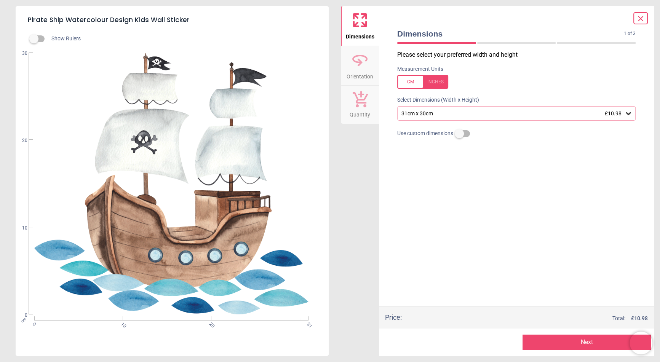
click at [432, 113] on div "31cm x 30cm £10.98" at bounding box center [512, 113] width 224 height 6
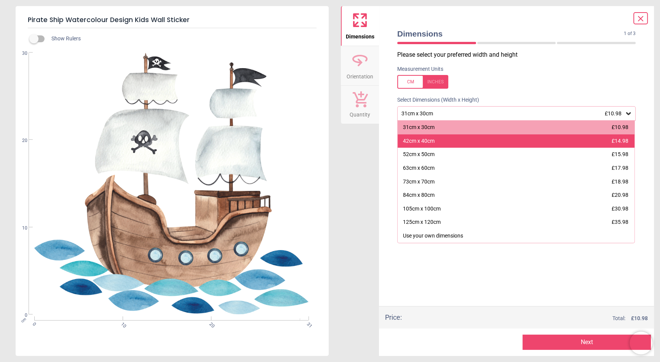
click at [427, 136] on div "42cm x 40cm £14.98" at bounding box center [515, 141] width 237 height 14
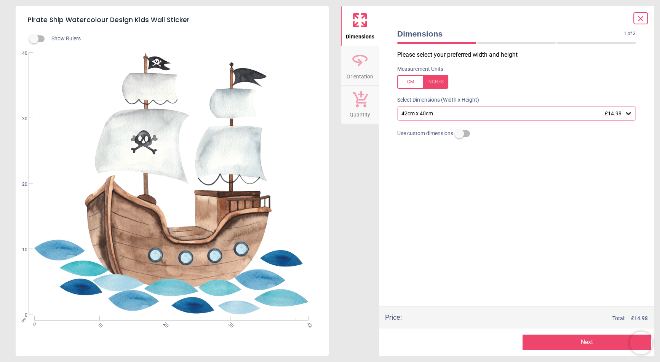
click at [466, 111] on div "42cm x 40cm £14.98" at bounding box center [512, 113] width 224 height 6
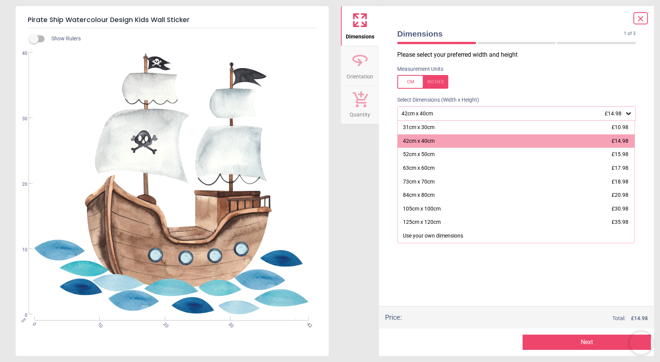
click at [466, 111] on div "42cm x 40cm £14.98" at bounding box center [512, 113] width 224 height 6
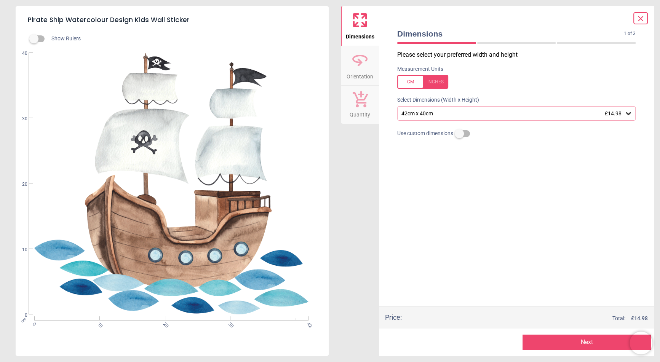
click at [476, 201] on div "Please select your preferred width and height Measurement Units Select Dimensio…" at bounding box center [516, 178] width 250 height 255
click at [446, 117] on div "42cm x 40cm £14.98" at bounding box center [516, 113] width 238 height 14
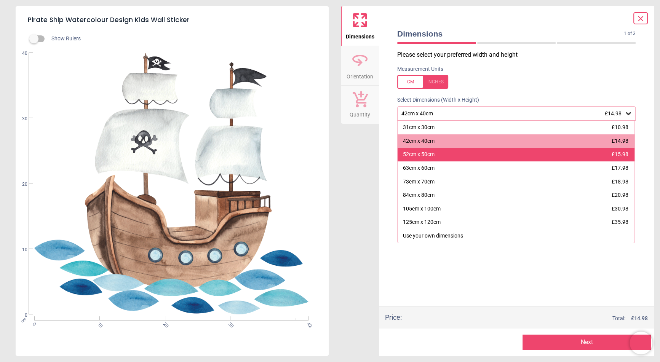
click at [447, 157] on div "52cm x 50cm £15.98" at bounding box center [515, 155] width 237 height 14
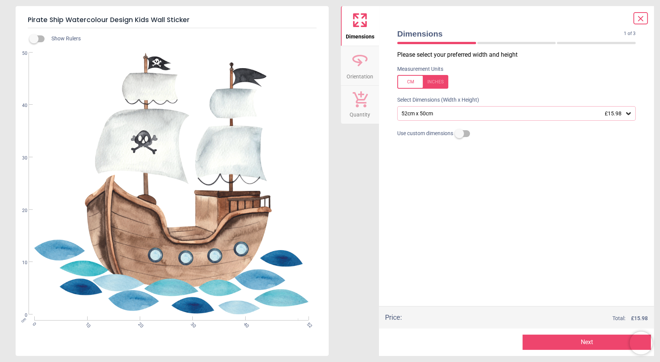
click at [462, 187] on div "Please select your preferred width and height Measurement Units Select Dimensio…" at bounding box center [516, 178] width 250 height 255
click at [430, 115] on div "52cm x 50cm £15.98" at bounding box center [512, 113] width 224 height 6
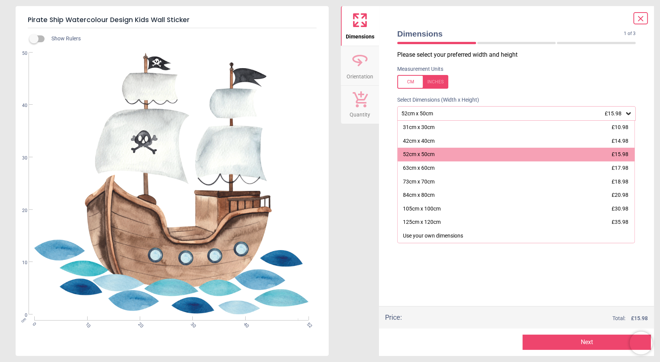
click at [430, 115] on div "52cm x 50cm £15.98" at bounding box center [512, 113] width 224 height 6
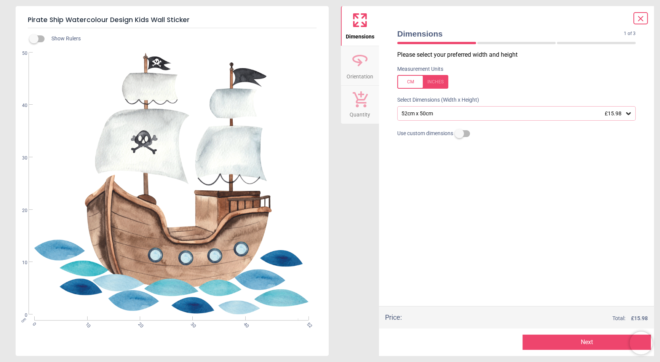
click at [466, 115] on div "52cm x 50cm £15.98" at bounding box center [512, 113] width 224 height 6
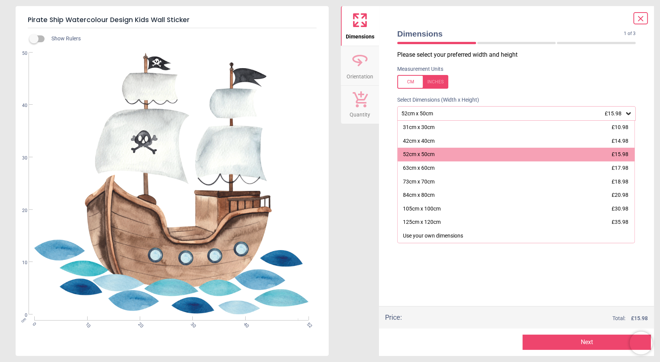
click at [640, 21] on icon at bounding box center [640, 18] width 9 height 9
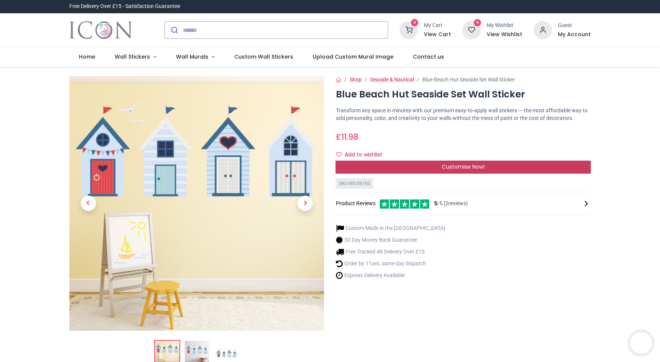
click at [566, 169] on div "Customise Now!" at bounding box center [462, 167] width 255 height 13
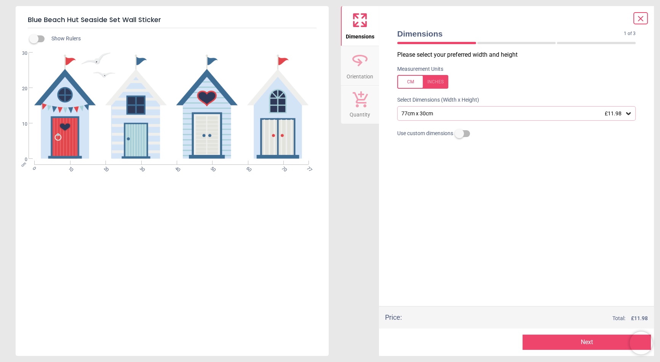
click at [435, 115] on div "77cm x 30cm £11.98" at bounding box center [512, 113] width 224 height 6
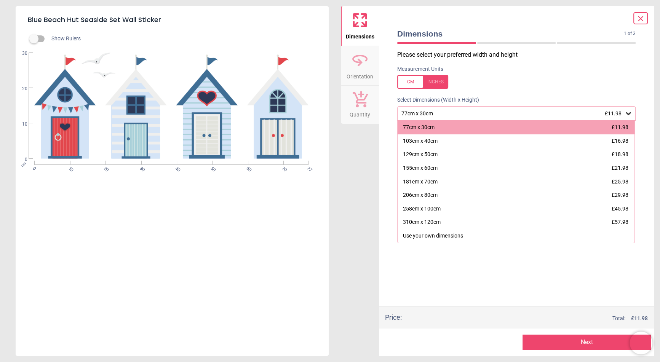
click at [362, 155] on div "Dimensions Orientation Quantity" at bounding box center [360, 181] width 38 height 350
click at [638, 18] on icon at bounding box center [640, 18] width 9 height 9
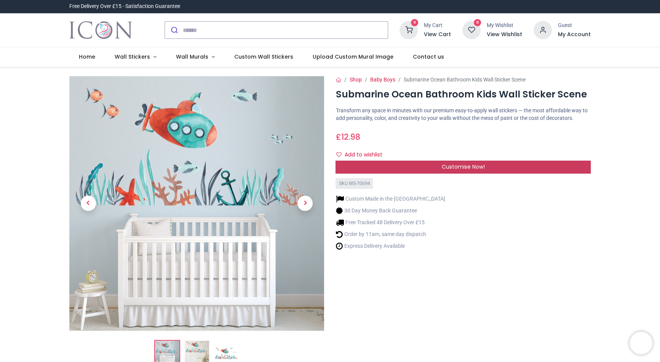
click at [456, 166] on span "Customise Now!" at bounding box center [463, 167] width 43 height 8
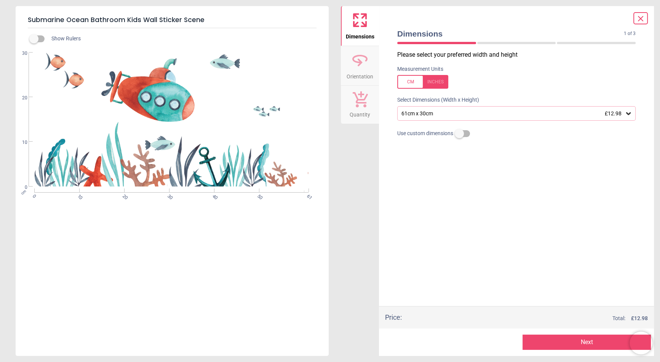
click at [431, 114] on div "61cm x 30cm £12.98" at bounding box center [512, 113] width 224 height 6
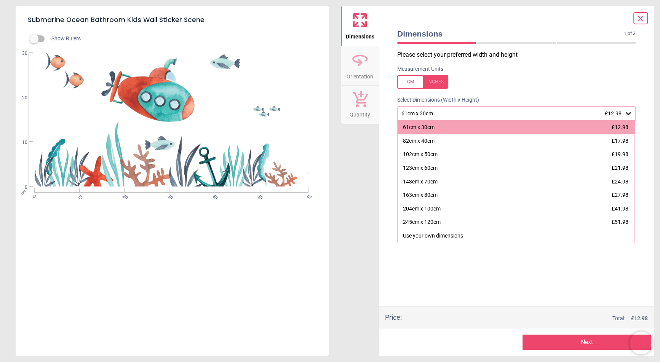
click at [441, 274] on div "Please select your preferred width and height Measurement Units Select Dimensio…" at bounding box center [516, 178] width 250 height 255
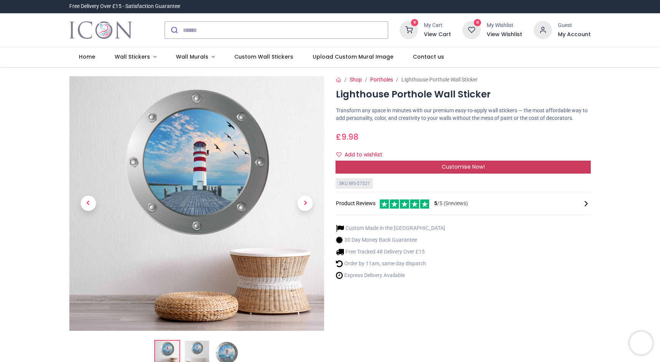
click at [408, 171] on div "Customise Now!" at bounding box center [462, 167] width 255 height 13
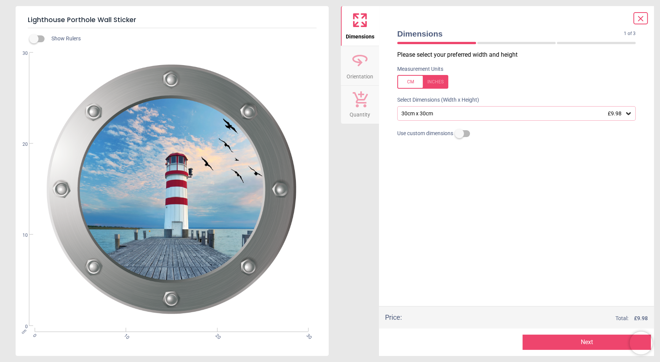
click at [437, 115] on div "30cm x 30cm £9.98" at bounding box center [512, 113] width 224 height 6
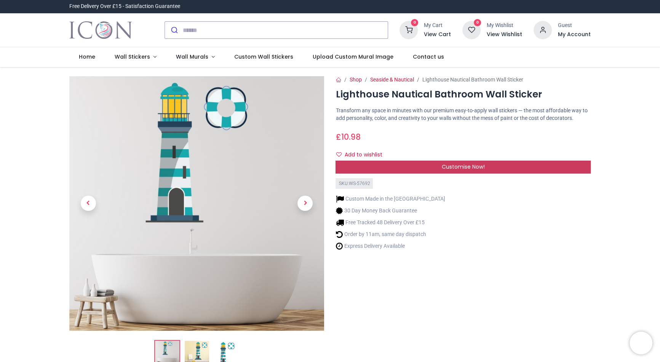
click at [432, 165] on div "Customise Now!" at bounding box center [462, 167] width 255 height 13
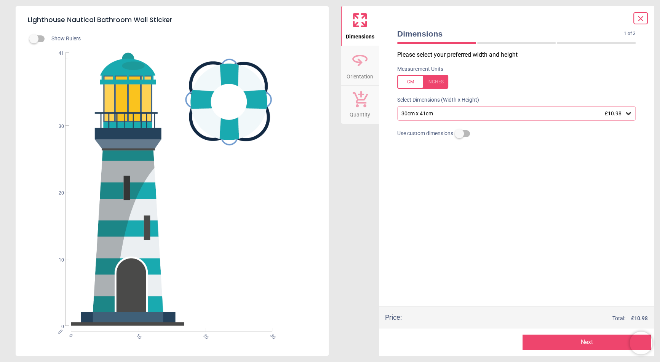
click at [643, 21] on icon at bounding box center [640, 18] width 5 height 5
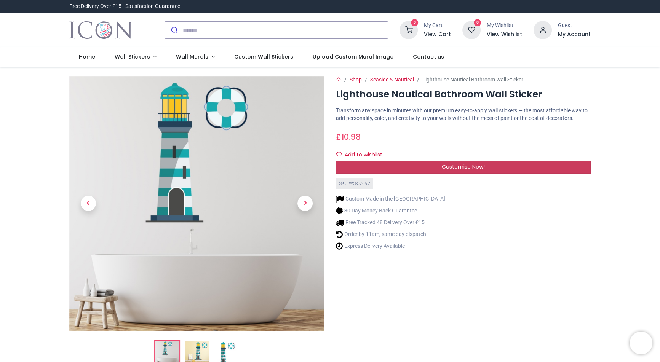
click at [461, 165] on span "Customise Now!" at bounding box center [463, 167] width 43 height 8
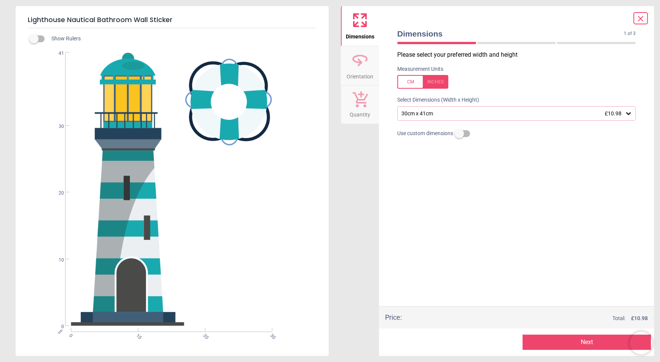
click at [438, 114] on div "30cm x 41cm £10.98" at bounding box center [512, 113] width 224 height 6
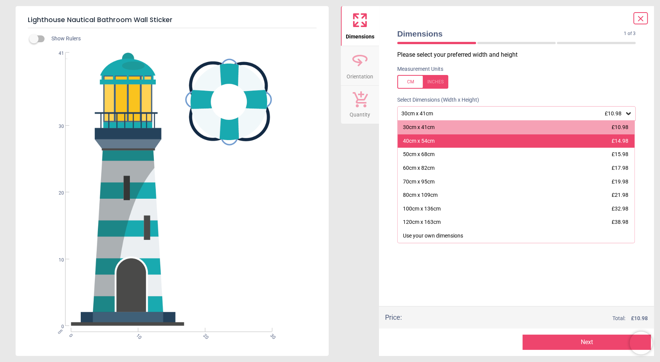
click at [430, 140] on div "40cm x 54cm" at bounding box center [419, 141] width 32 height 8
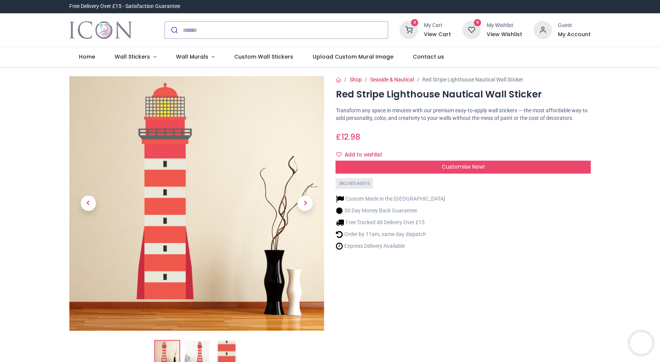
scroll to position [76, 0]
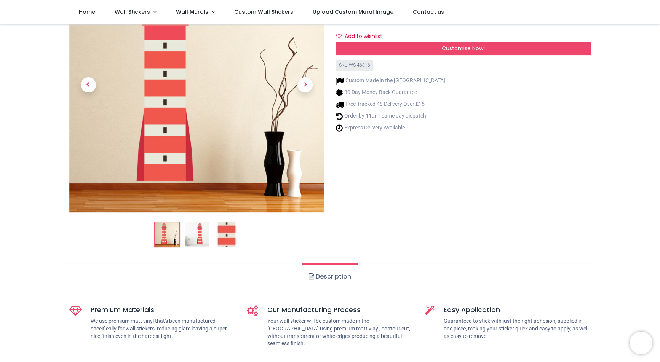
click at [194, 231] on img at bounding box center [197, 235] width 24 height 24
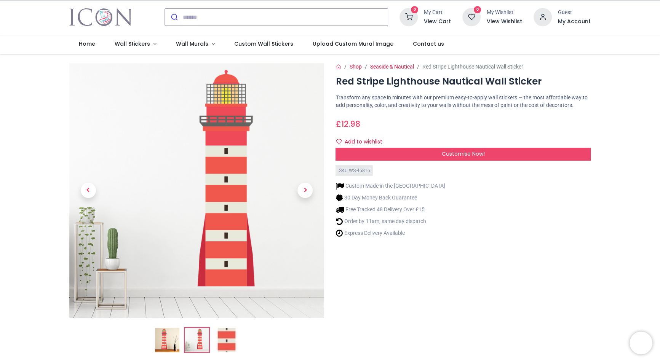
scroll to position [0, 0]
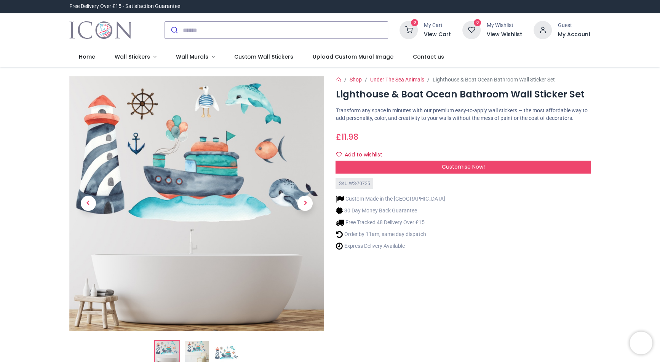
click at [456, 166] on span "Customise Now!" at bounding box center [463, 167] width 43 height 8
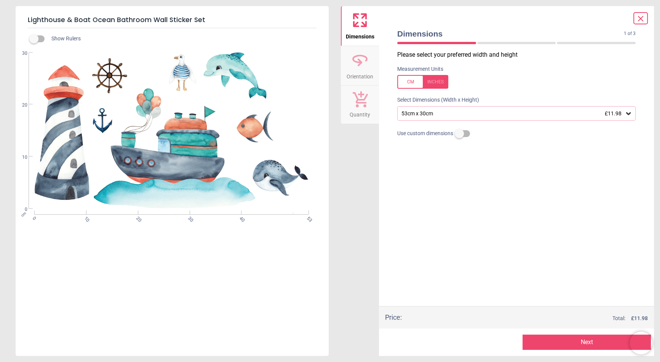
click at [604, 12] on div "Dimensions 1 of 3 1 of 4 Please select your preferred width and height Measurem…" at bounding box center [516, 181] width 275 height 350
click at [514, 116] on div "53cm x 30cm £11.98" at bounding box center [512, 113] width 224 height 6
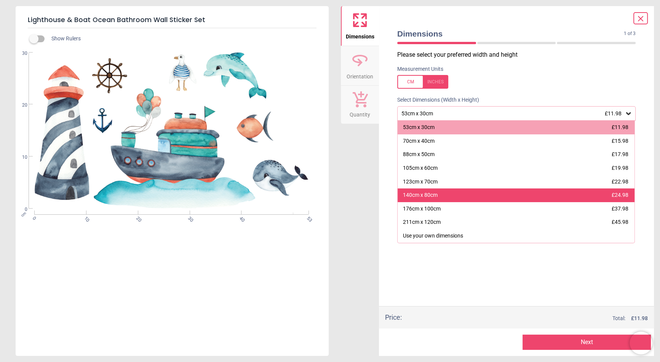
click at [482, 199] on div "140cm x 80cm £24.98" at bounding box center [515, 195] width 237 height 14
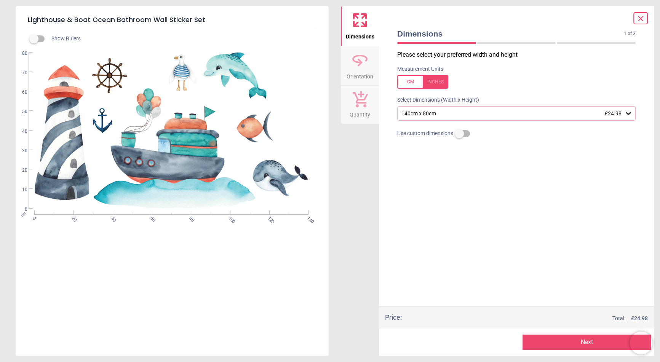
click at [464, 114] on div "140cm x 80cm £24.98" at bounding box center [512, 113] width 224 height 6
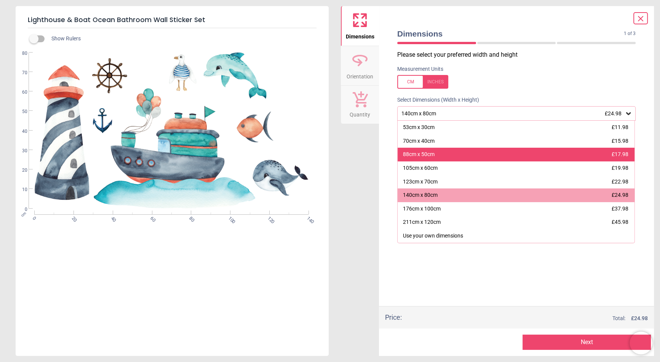
click at [433, 152] on div "88cm x 50cm" at bounding box center [419, 155] width 32 height 8
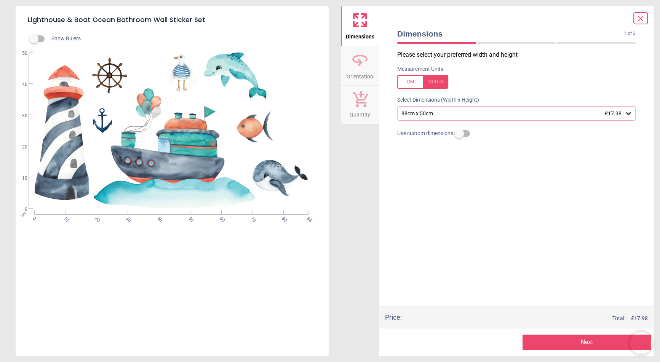
click at [424, 114] on div "88cm x 50cm £17.98" at bounding box center [512, 113] width 224 height 6
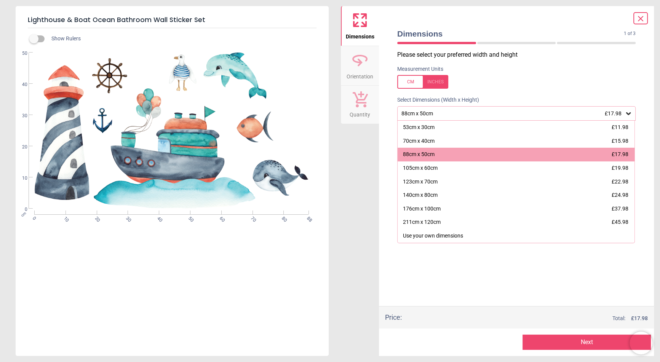
click at [424, 114] on div "88cm x 50cm £17.98" at bounding box center [512, 113] width 224 height 6
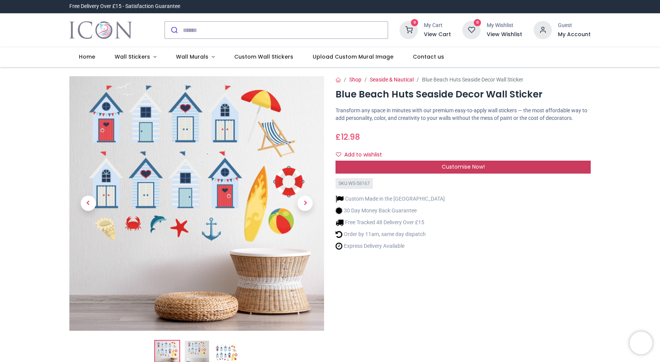
click at [480, 167] on span "Customise Now!" at bounding box center [463, 167] width 43 height 8
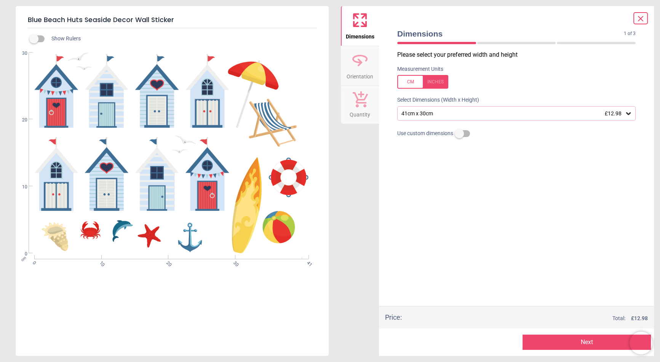
click at [643, 19] on icon at bounding box center [640, 18] width 9 height 9
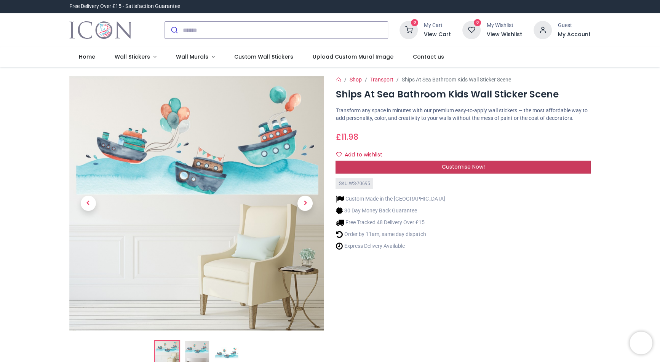
click at [460, 166] on span "Customise Now!" at bounding box center [463, 167] width 43 height 8
